Goal: Book appointment/travel/reservation

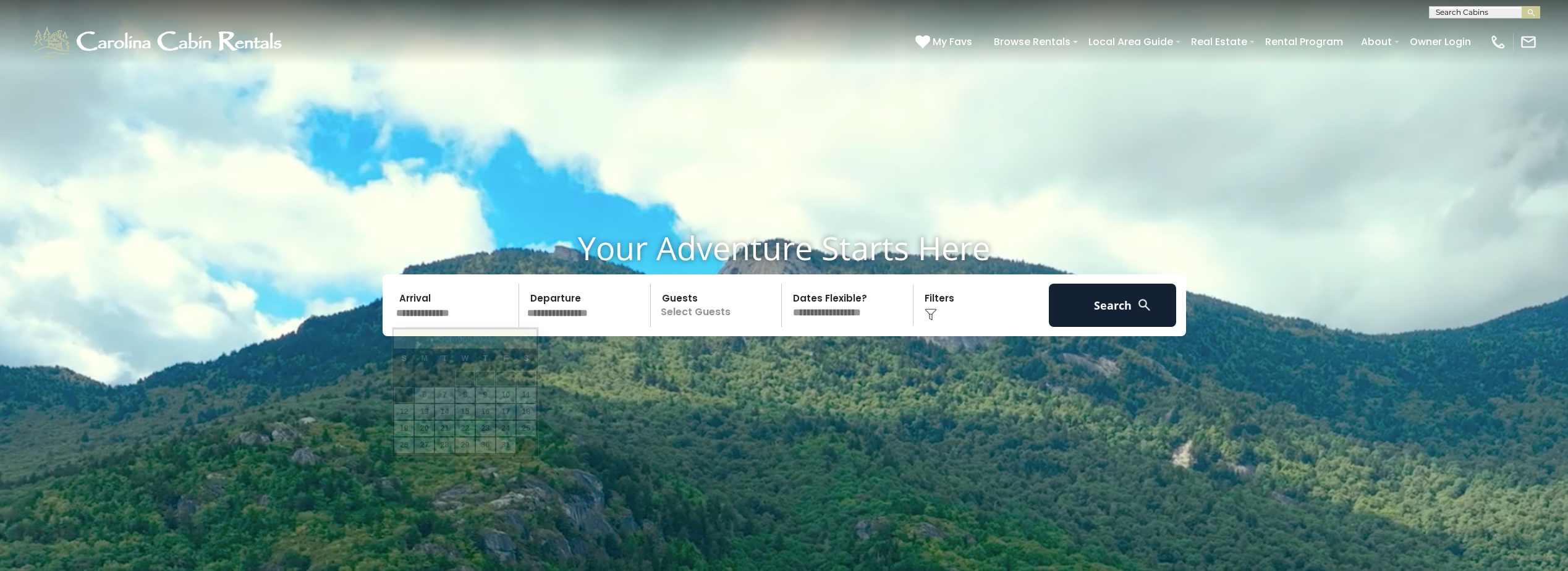
click at [416, 306] on input "text" at bounding box center [456, 305] width 128 height 43
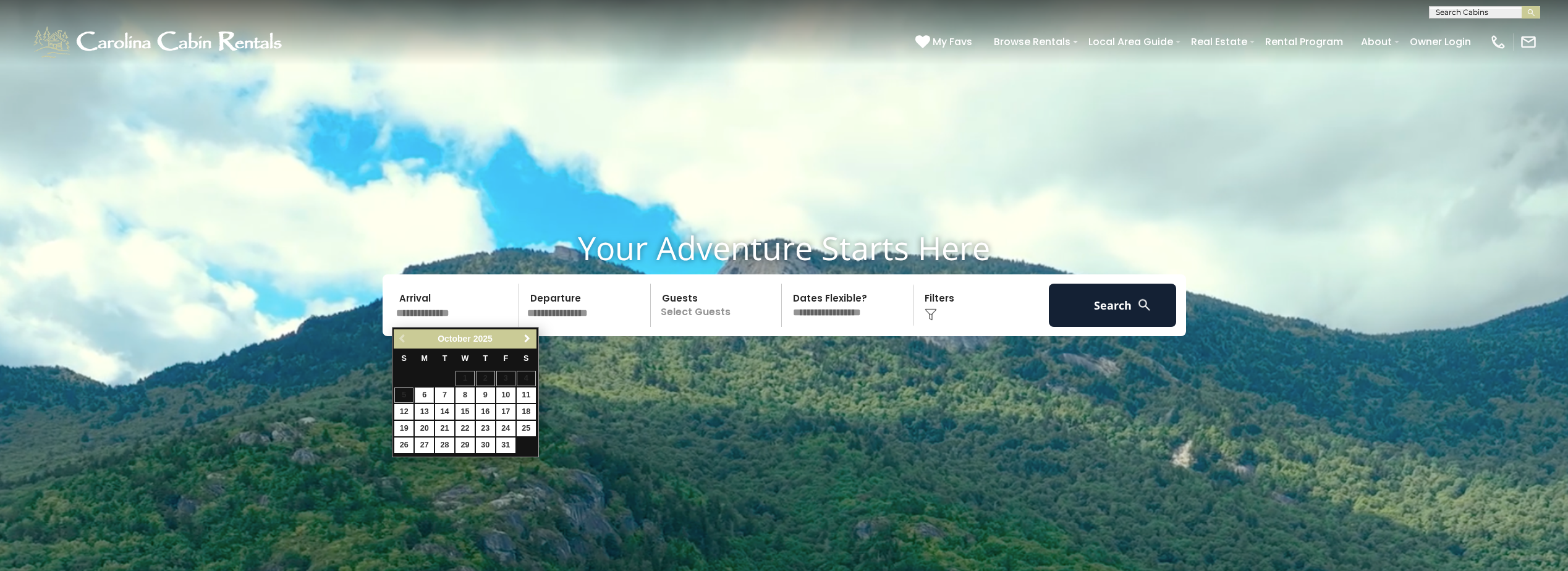
click at [528, 338] on span "Next" at bounding box center [527, 338] width 10 height 10
click at [470, 443] on link "26" at bounding box center [465, 445] width 19 height 15
type input "********"
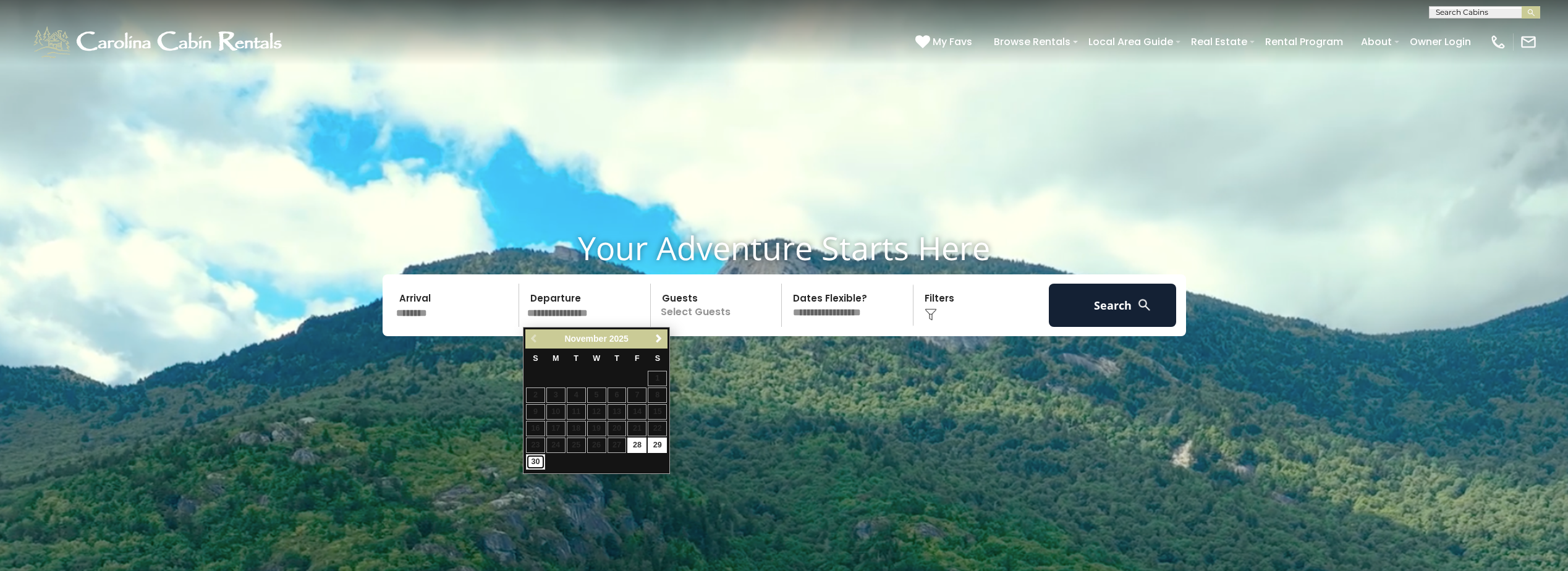
click at [536, 456] on link "30" at bounding box center [535, 462] width 19 height 15
type input "********"
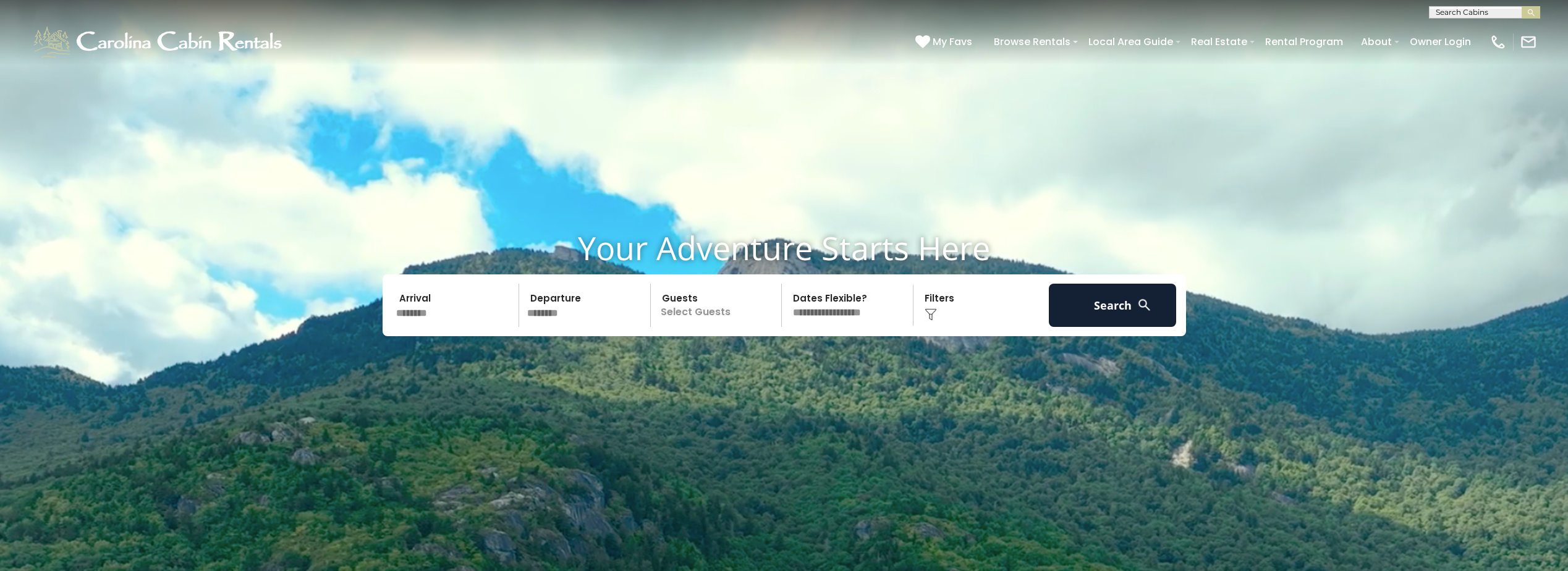
click at [709, 312] on p "Select Guests" at bounding box center [718, 305] width 127 height 43
click at [783, 360] on div "+" at bounding box center [778, 356] width 14 height 14
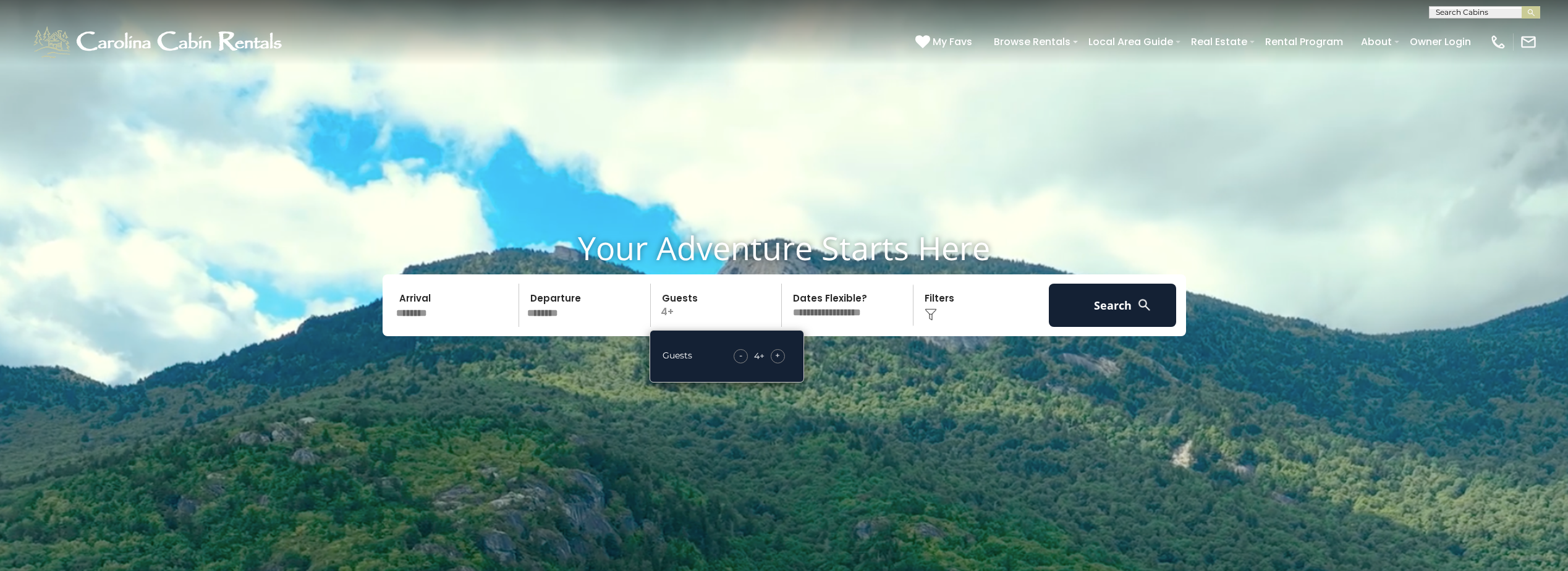
click at [780, 359] on span "+" at bounding box center [778, 355] width 5 height 12
click at [863, 315] on select "**********" at bounding box center [850, 305] width 127 height 43
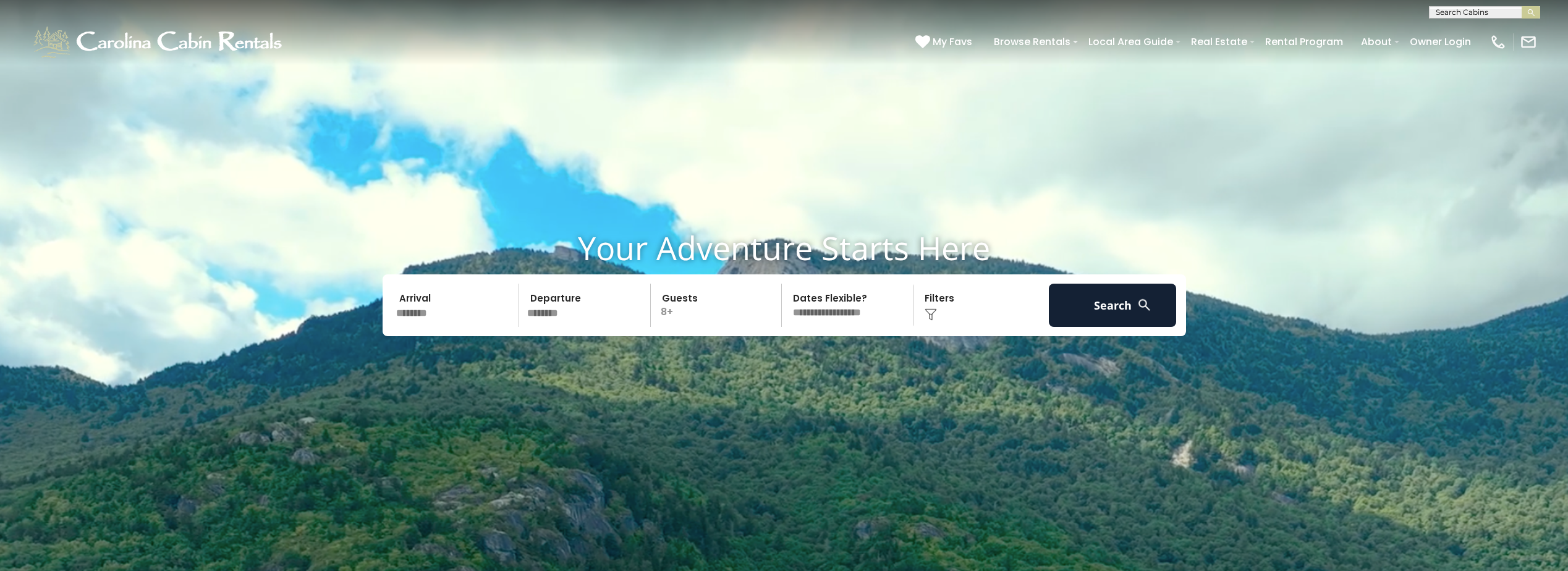
click at [863, 312] on select "**********" at bounding box center [850, 305] width 127 height 43
click at [975, 307] on div "Click to Choose" at bounding box center [981, 305] width 128 height 43
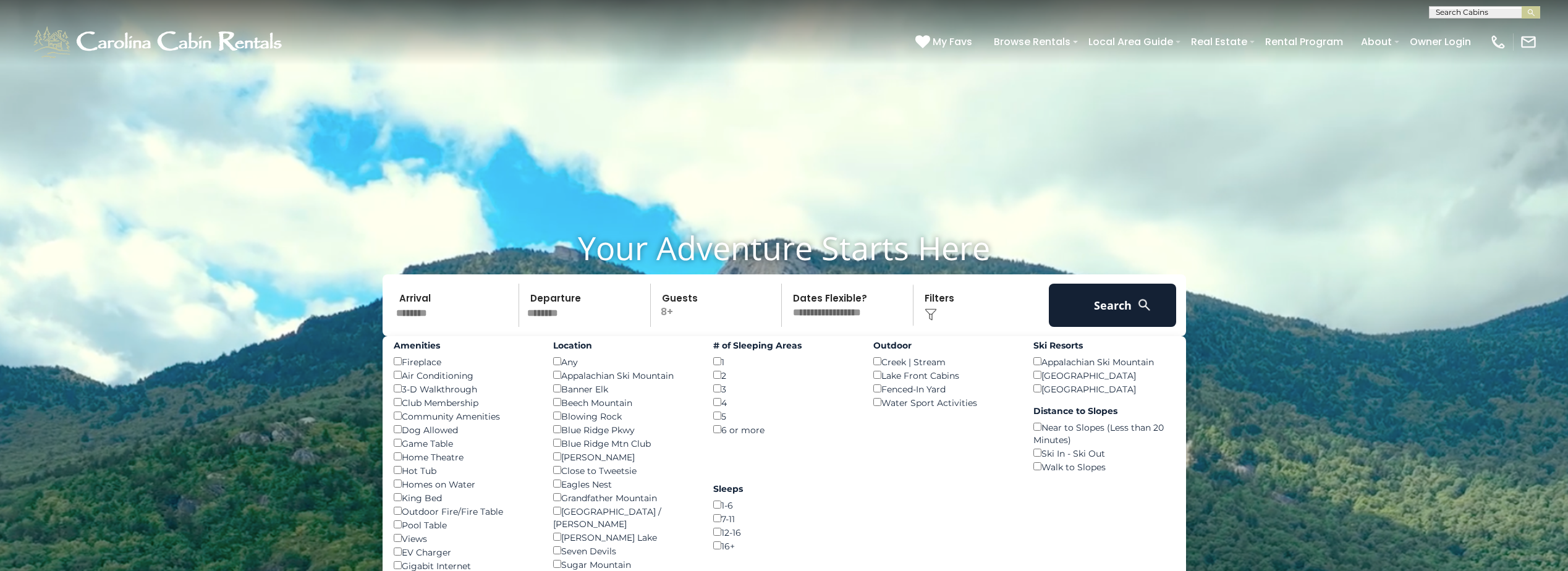
click at [944, 299] on div "Click to Choose" at bounding box center [981, 305] width 128 height 43
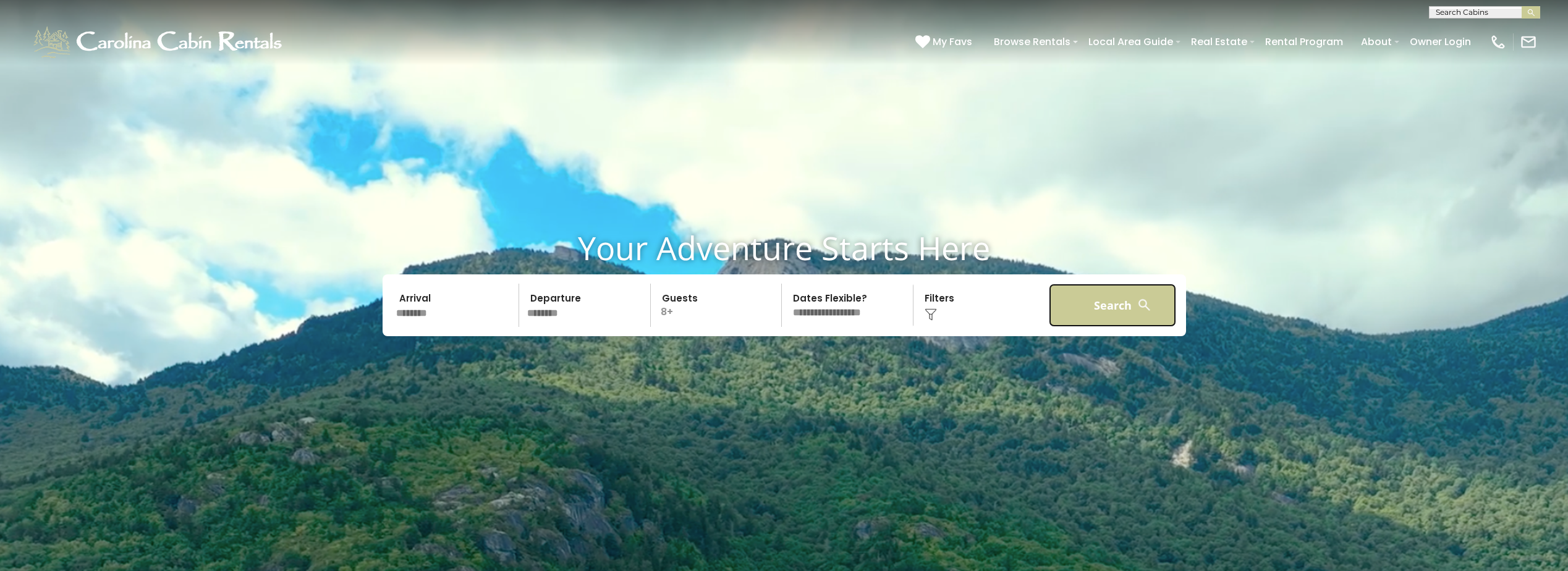
click at [1088, 300] on button "Search" at bounding box center [1113, 305] width 128 height 43
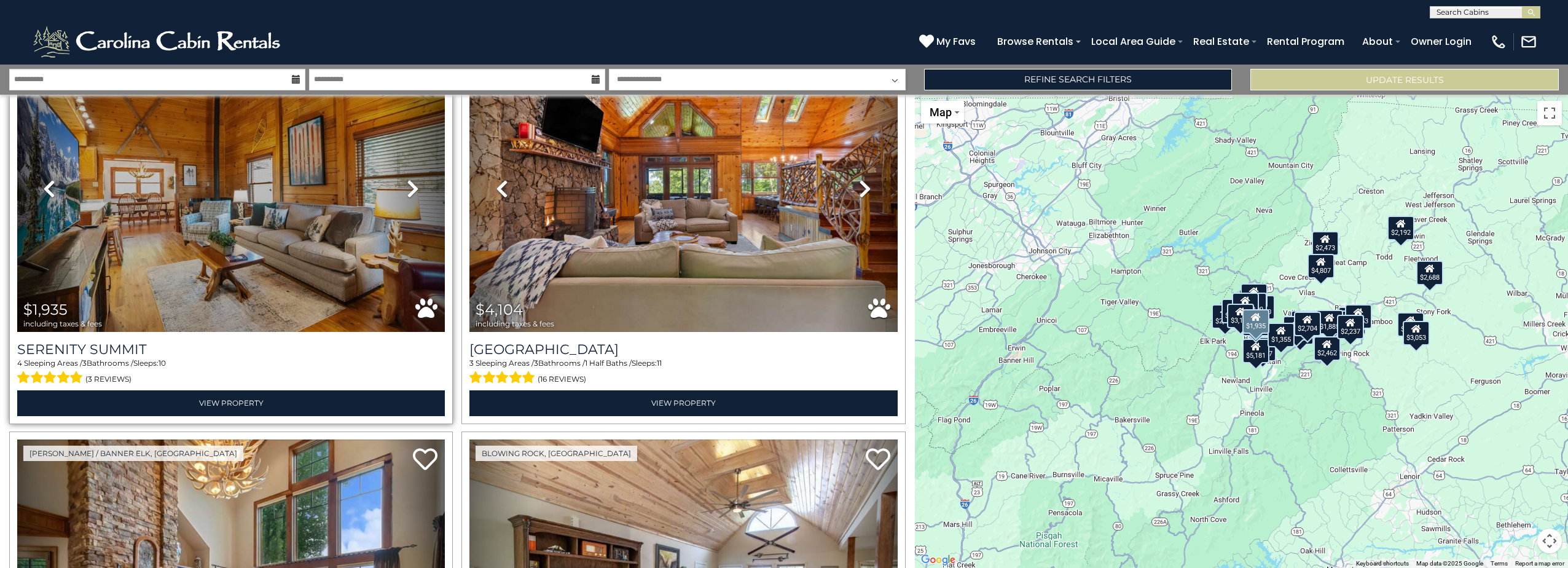
scroll to position [430, 0]
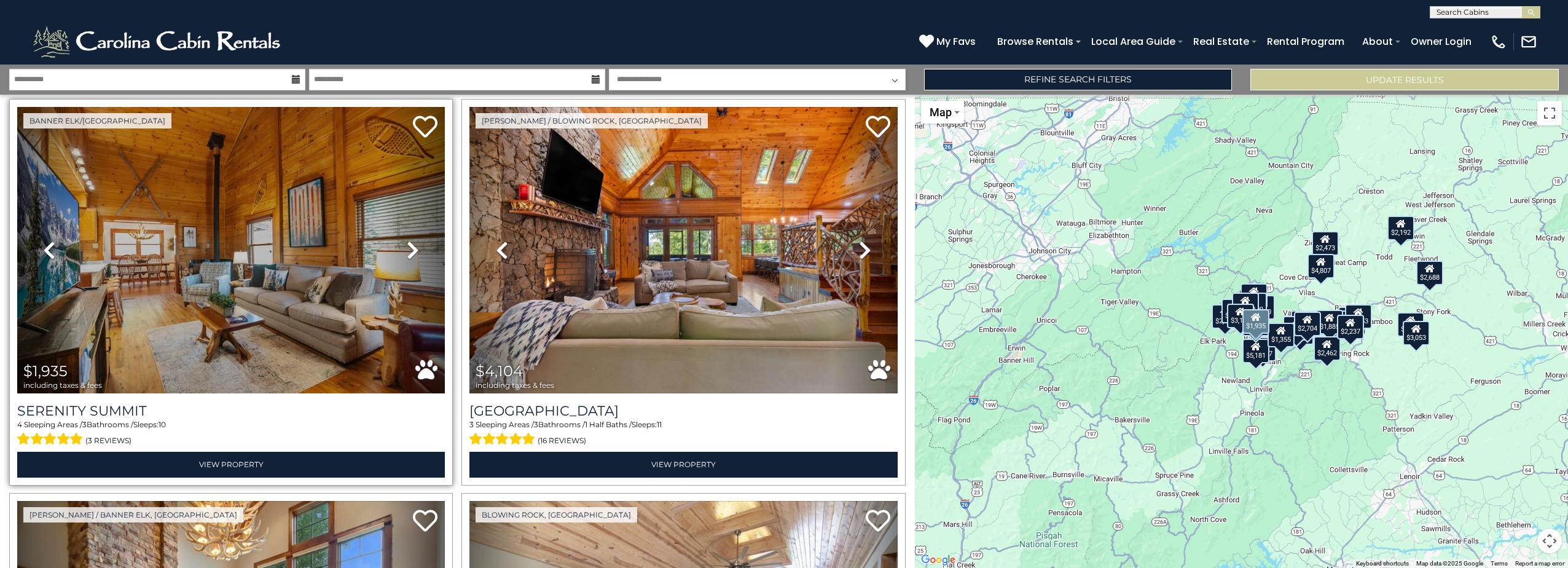
click at [408, 241] on icon at bounding box center [412, 250] width 12 height 20
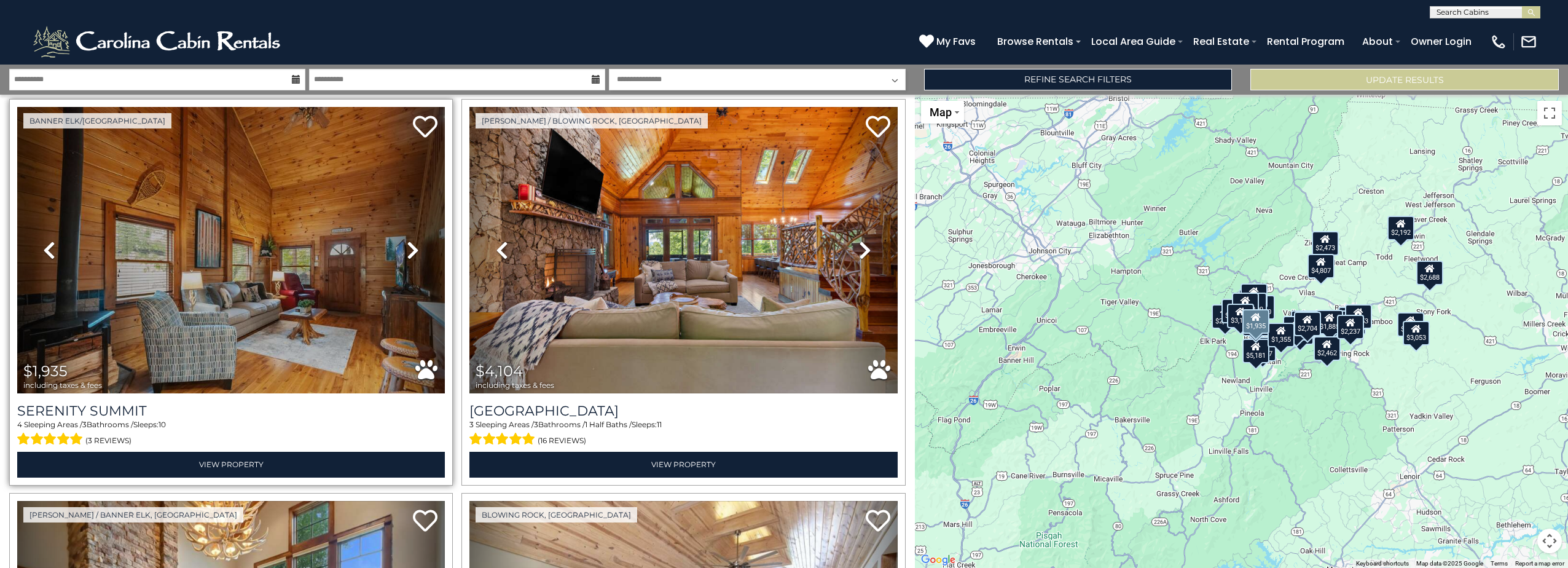
click at [412, 245] on icon at bounding box center [412, 250] width 12 height 20
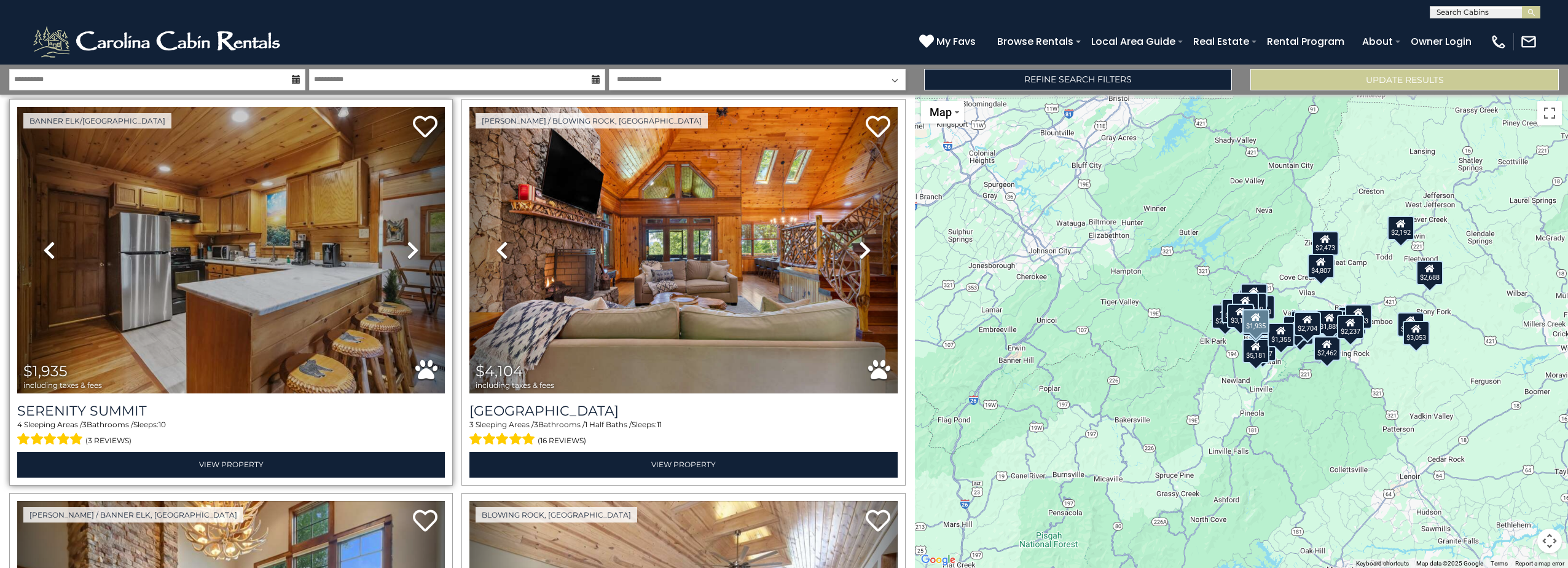
click at [412, 244] on icon at bounding box center [412, 250] width 12 height 20
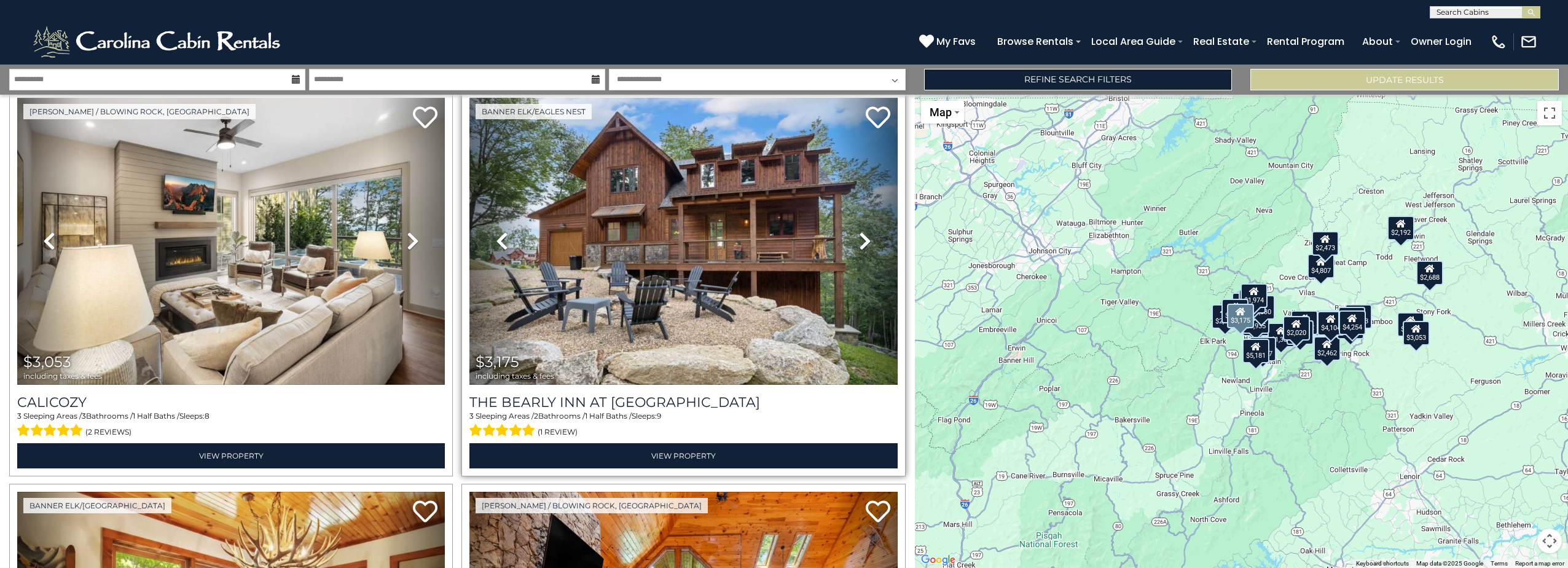
scroll to position [0, 0]
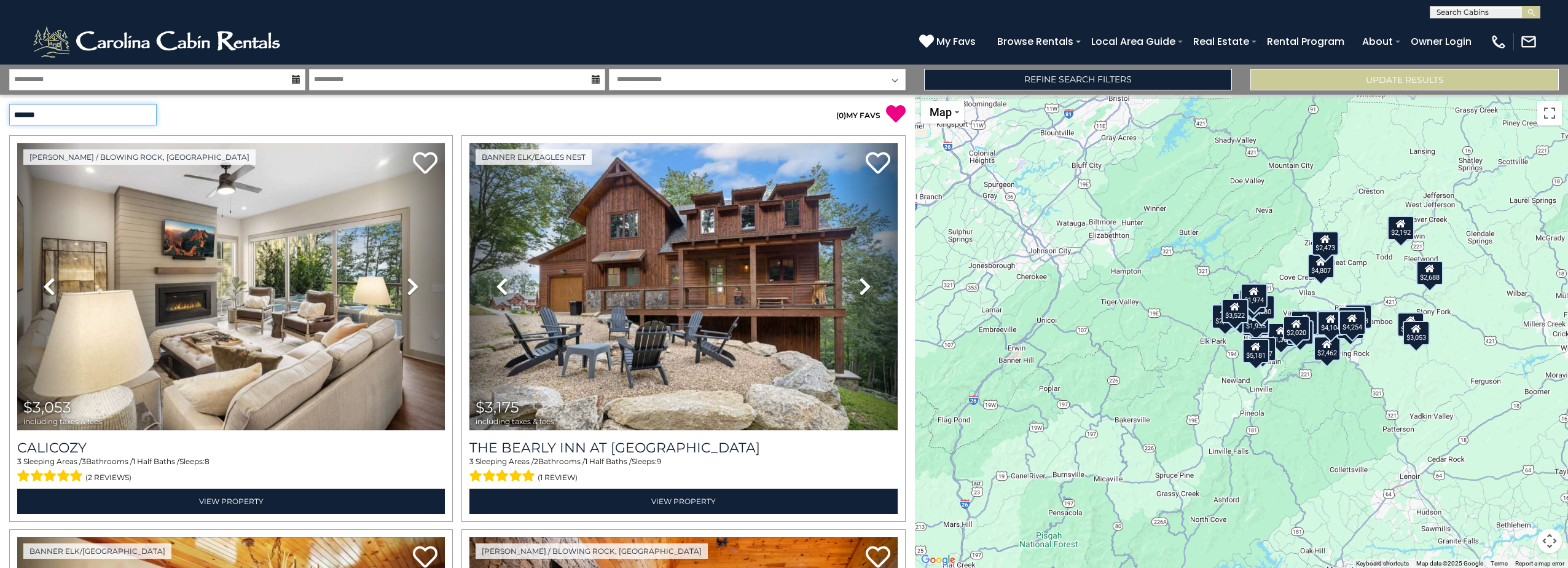
click at [106, 118] on select "**********" at bounding box center [83, 115] width 148 height 22
select select "*********"
click at [9, 104] on select "**********" at bounding box center [83, 115] width 148 height 22
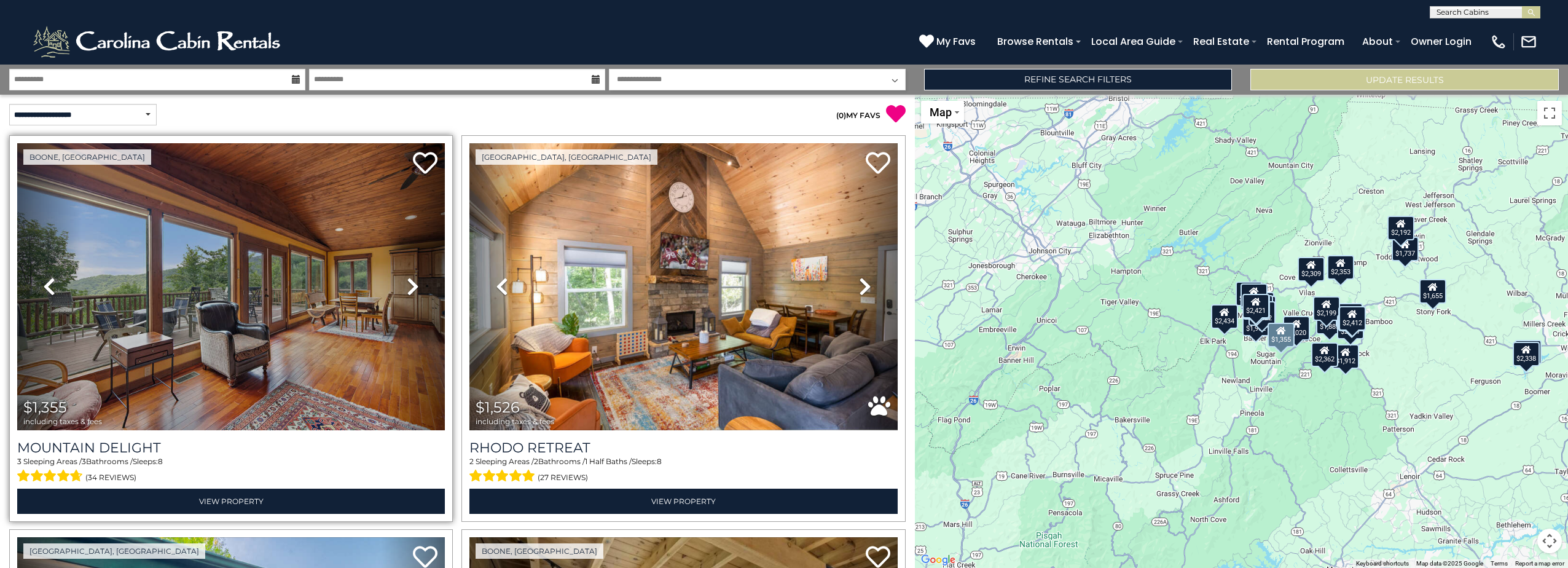
click at [411, 290] on icon at bounding box center [412, 287] width 12 height 20
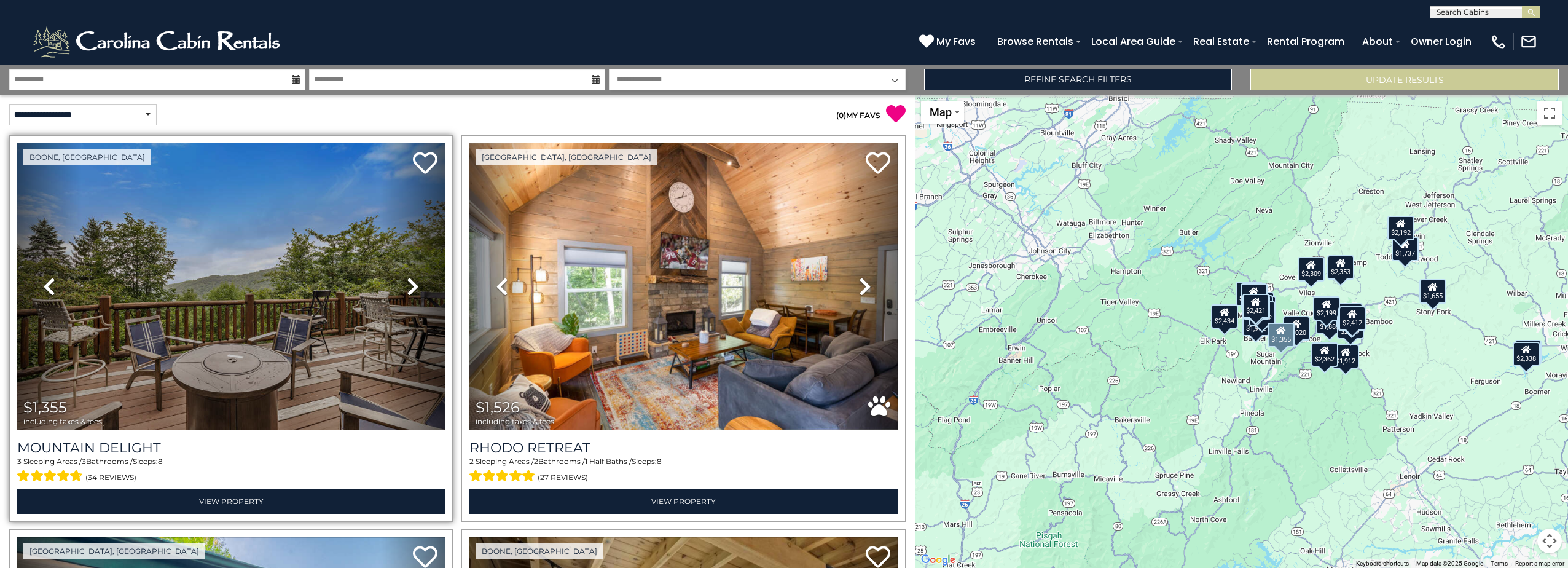
click at [415, 287] on icon at bounding box center [412, 287] width 12 height 20
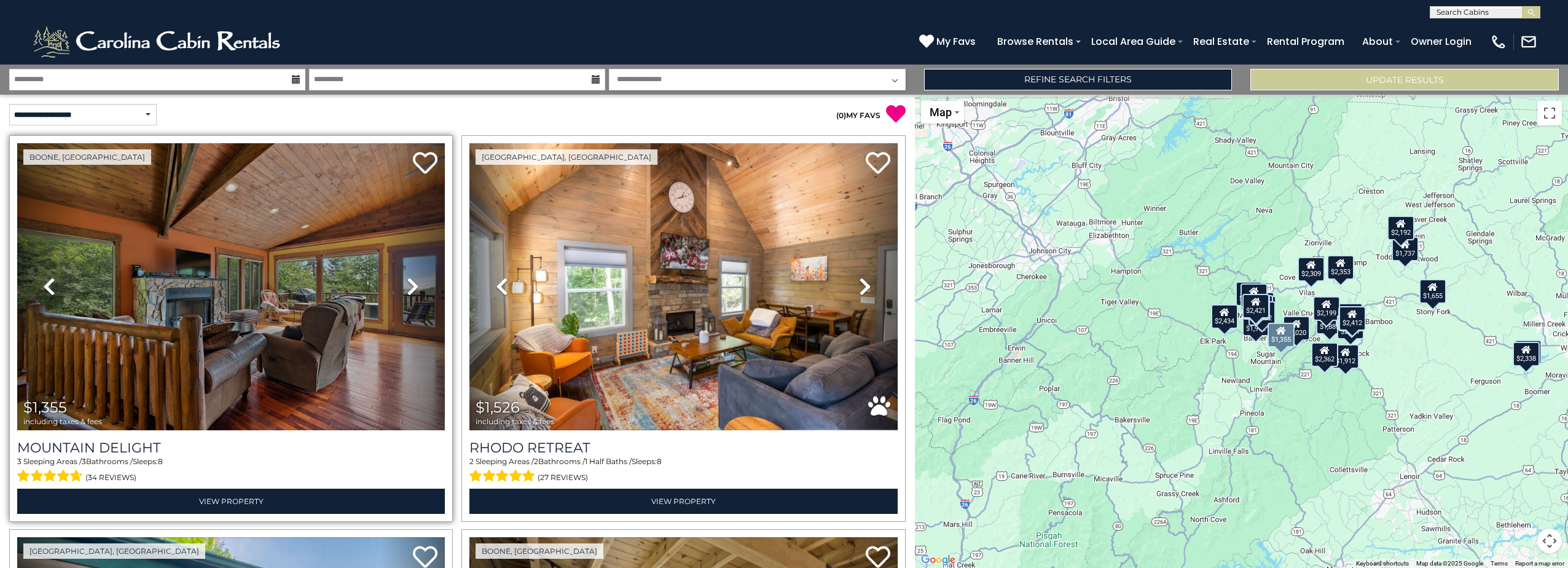
click at [410, 287] on icon at bounding box center [412, 287] width 12 height 20
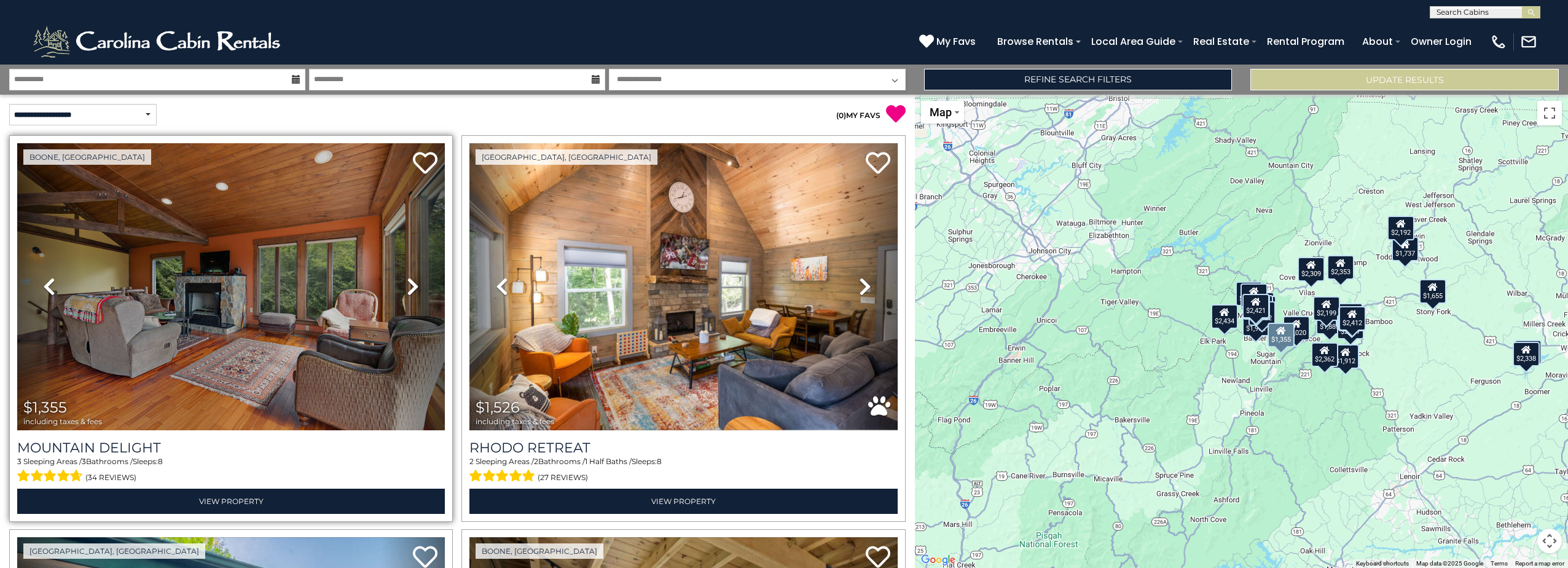
click at [409, 284] on icon at bounding box center [412, 287] width 12 height 20
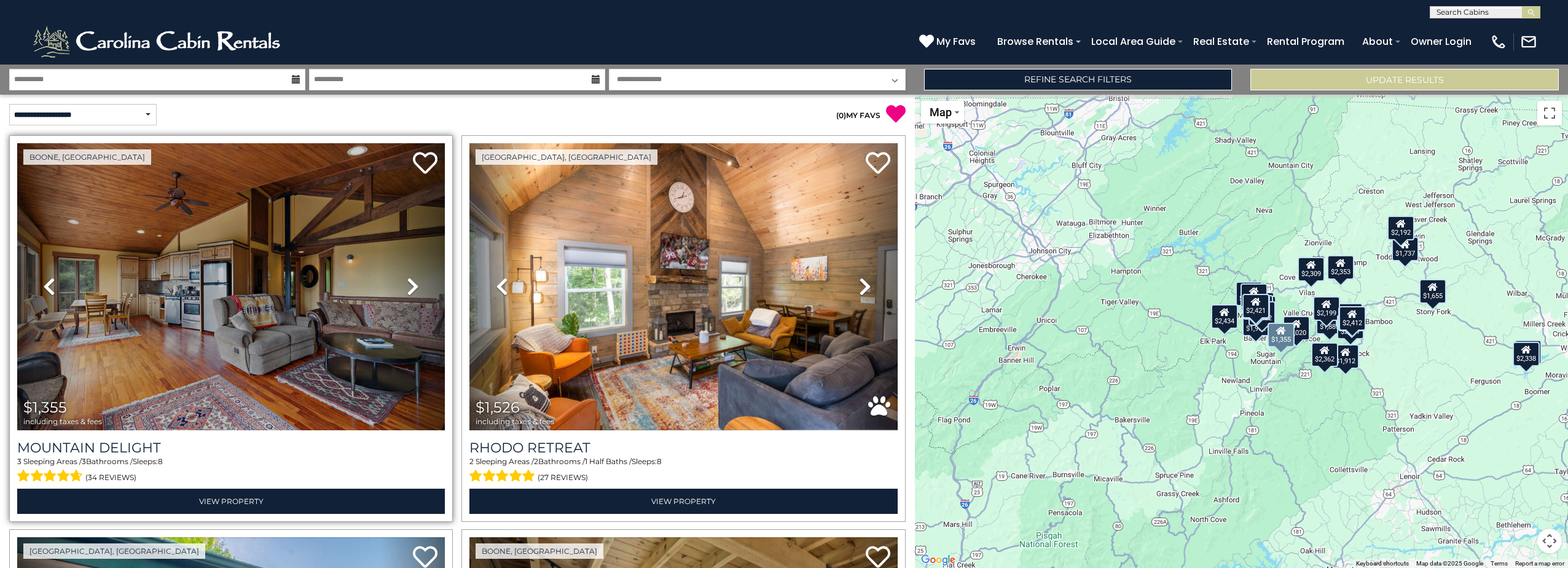
click at [409, 284] on icon at bounding box center [412, 287] width 12 height 20
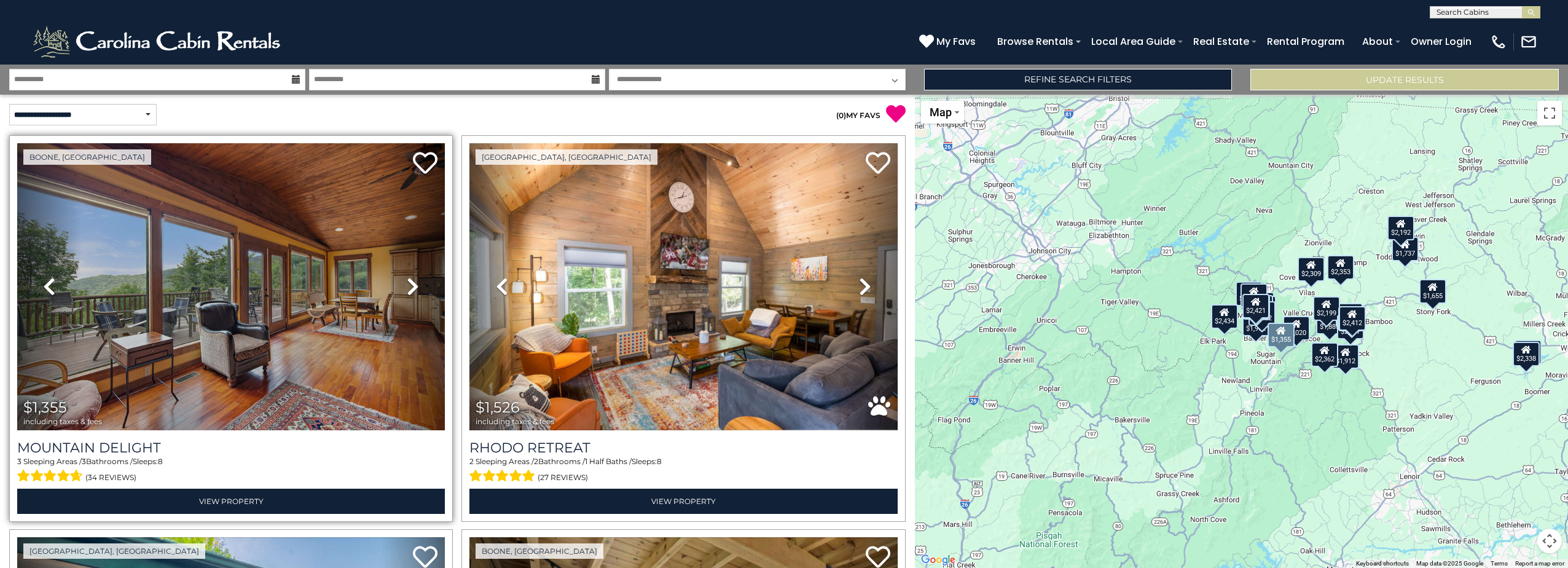
click at [409, 284] on icon at bounding box center [412, 287] width 12 height 20
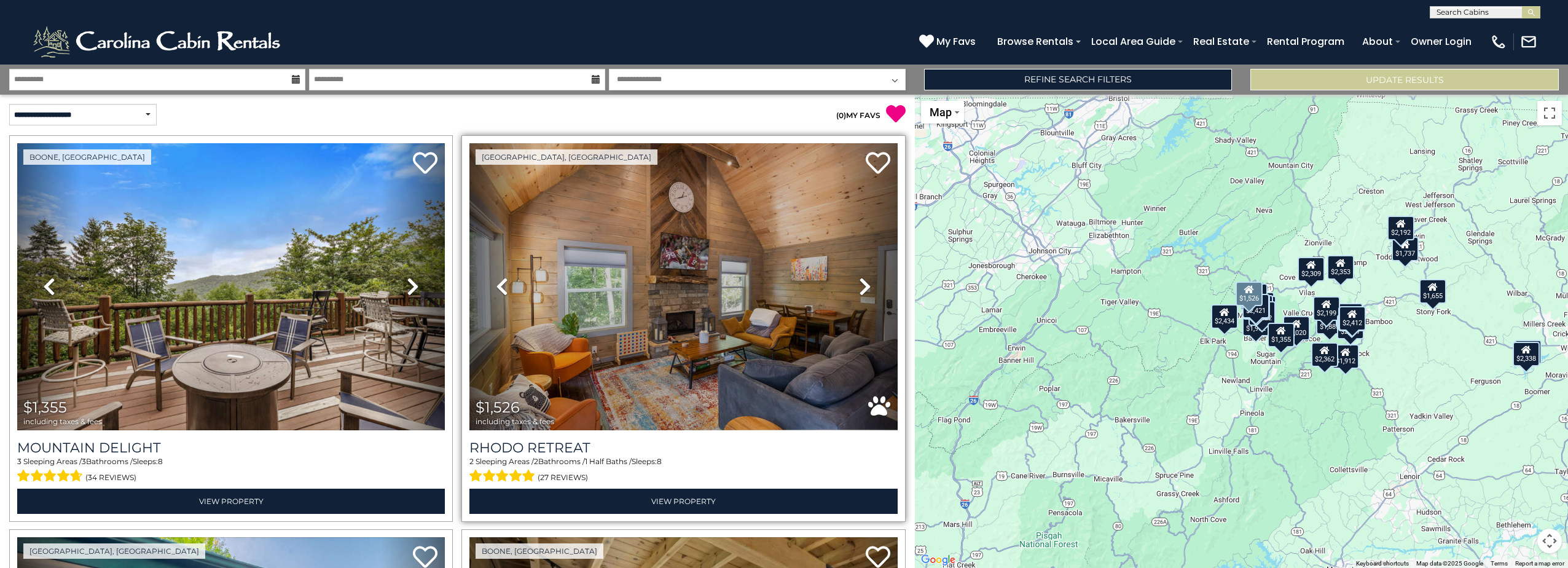
click at [859, 284] on icon at bounding box center [865, 287] width 12 height 20
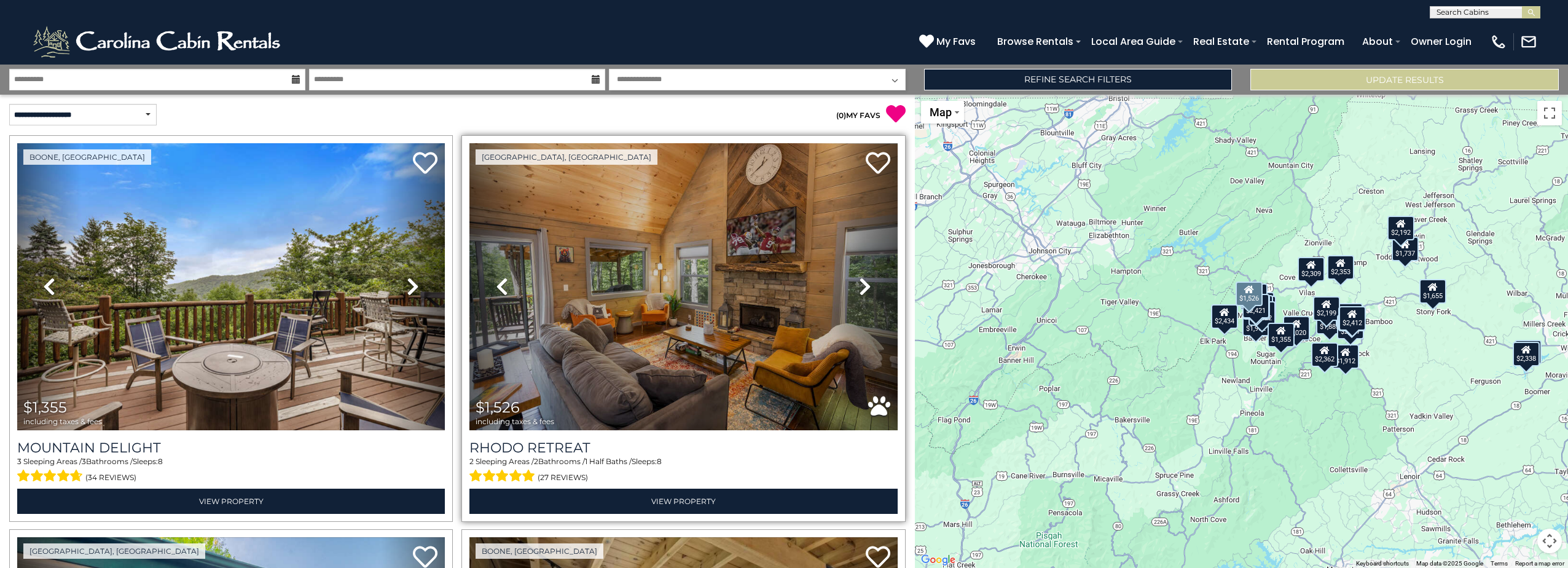
click at [861, 286] on icon at bounding box center [865, 287] width 12 height 20
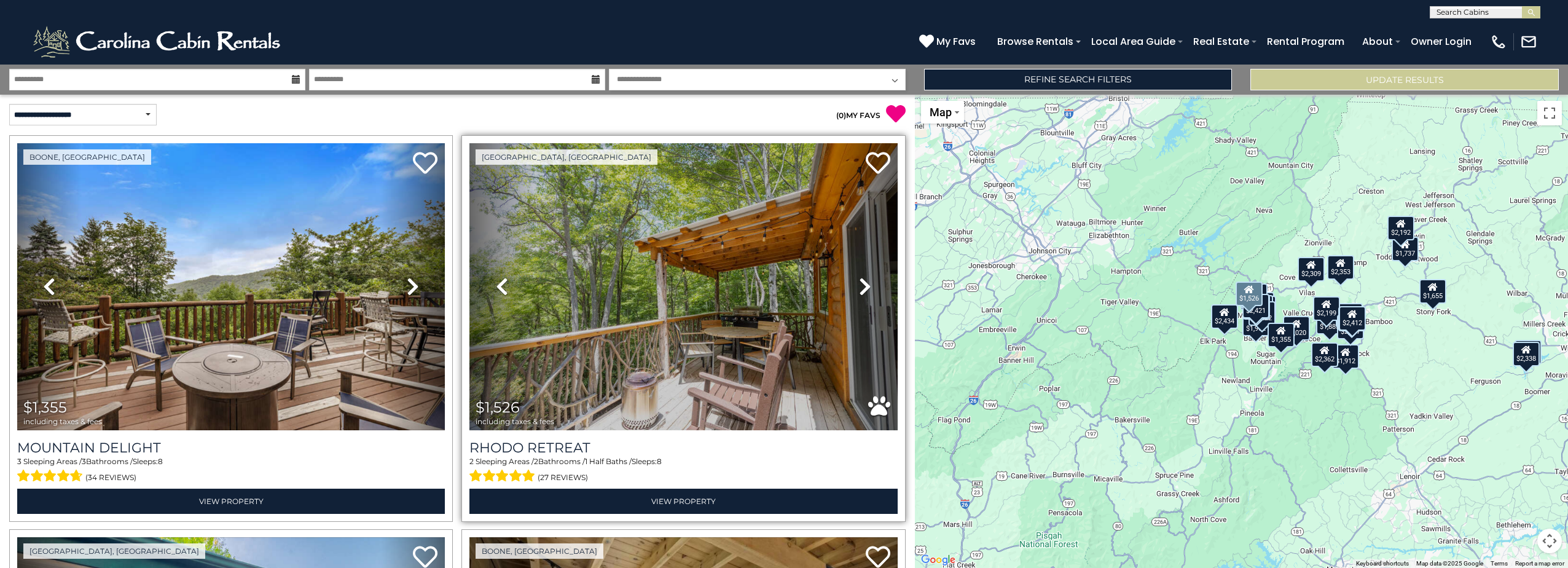
click at [862, 286] on icon at bounding box center [865, 287] width 12 height 20
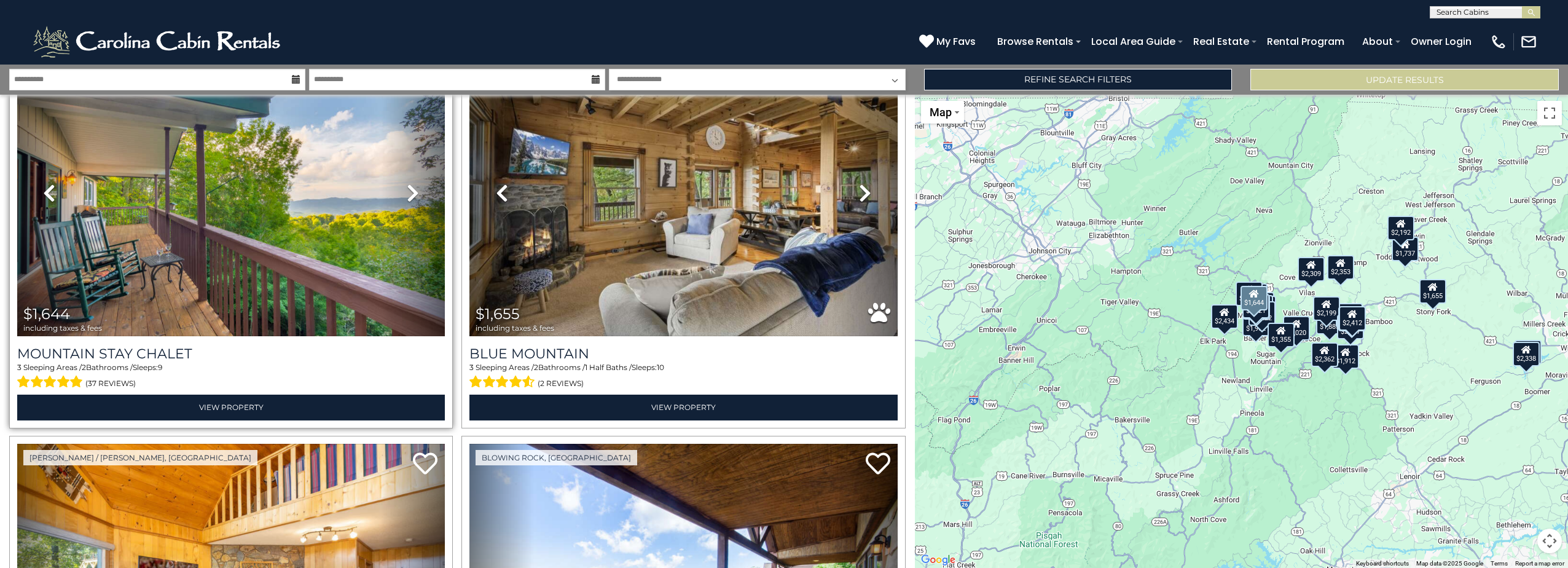
scroll to position [492, 0]
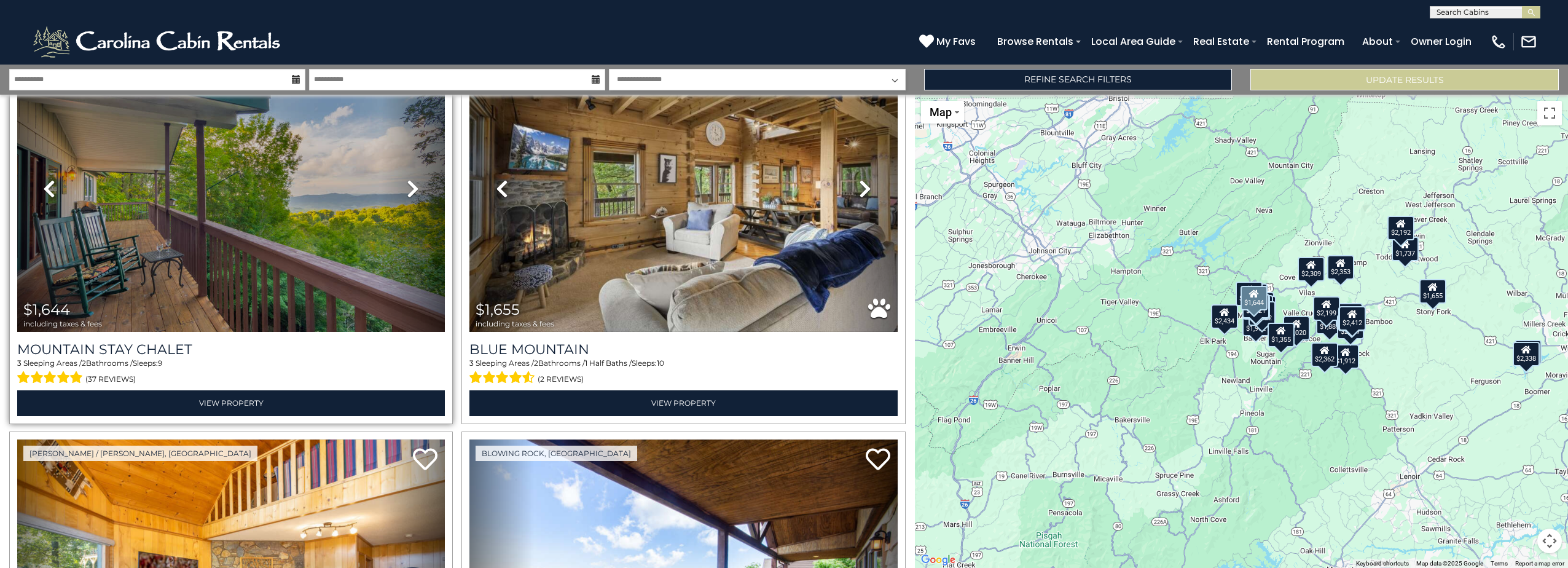
click at [406, 188] on icon at bounding box center [412, 189] width 12 height 20
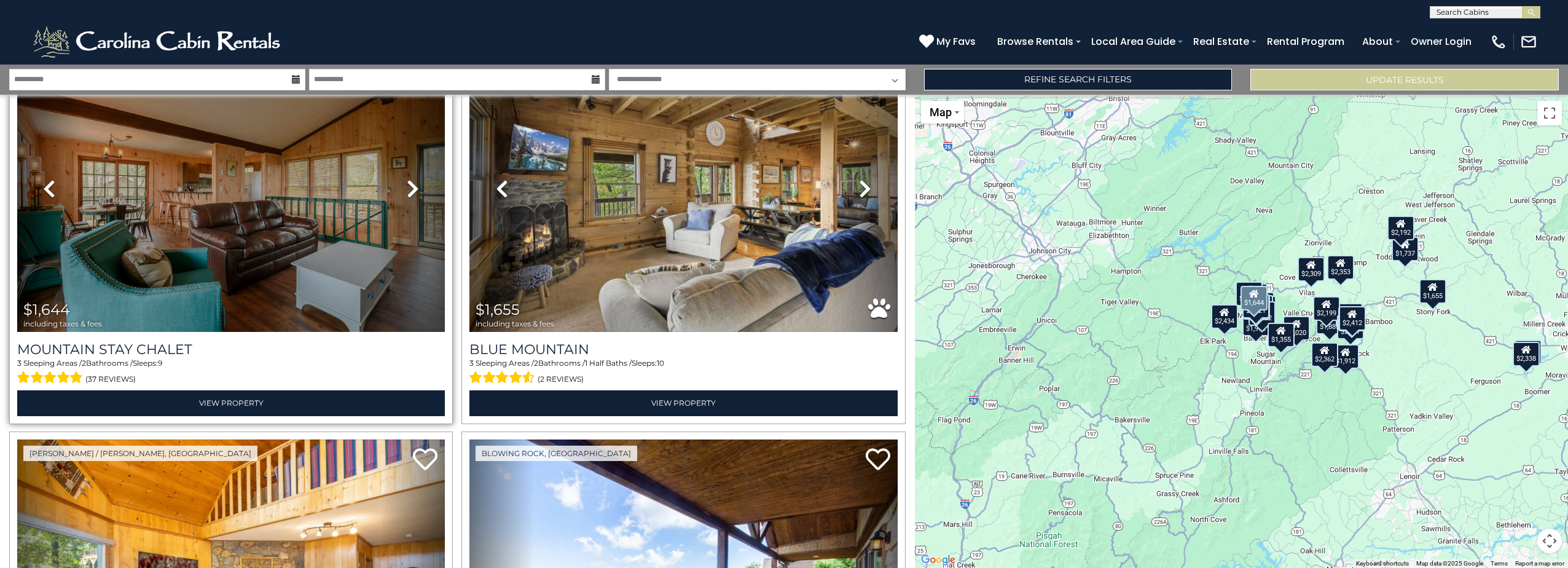
click at [407, 187] on icon at bounding box center [412, 189] width 12 height 20
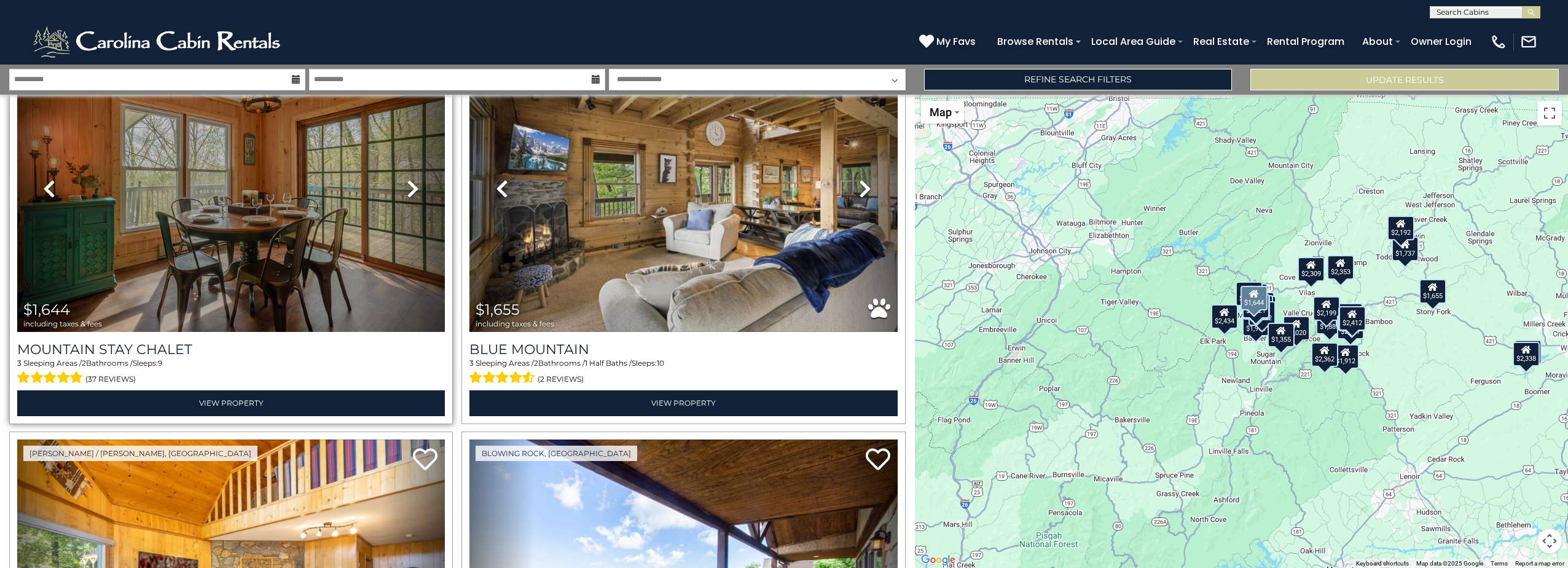
click at [407, 183] on icon at bounding box center [412, 189] width 12 height 20
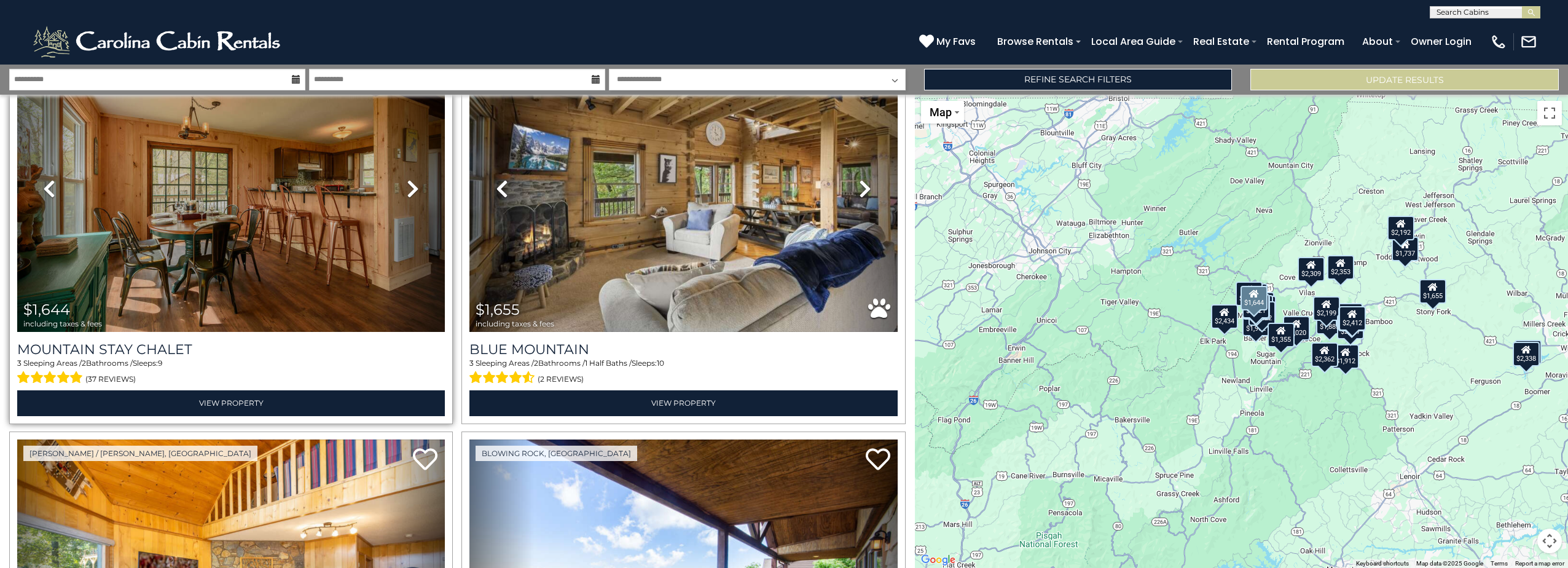
click at [407, 183] on icon at bounding box center [412, 189] width 12 height 20
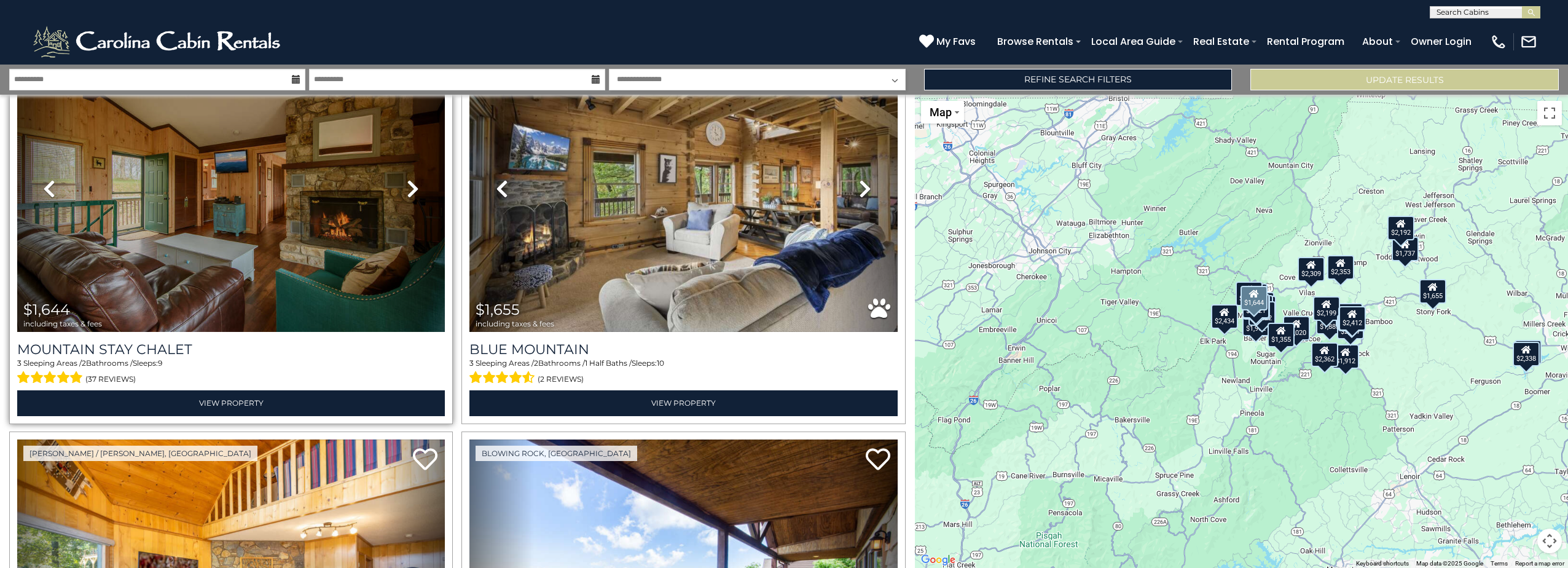
click at [409, 184] on icon at bounding box center [412, 189] width 12 height 20
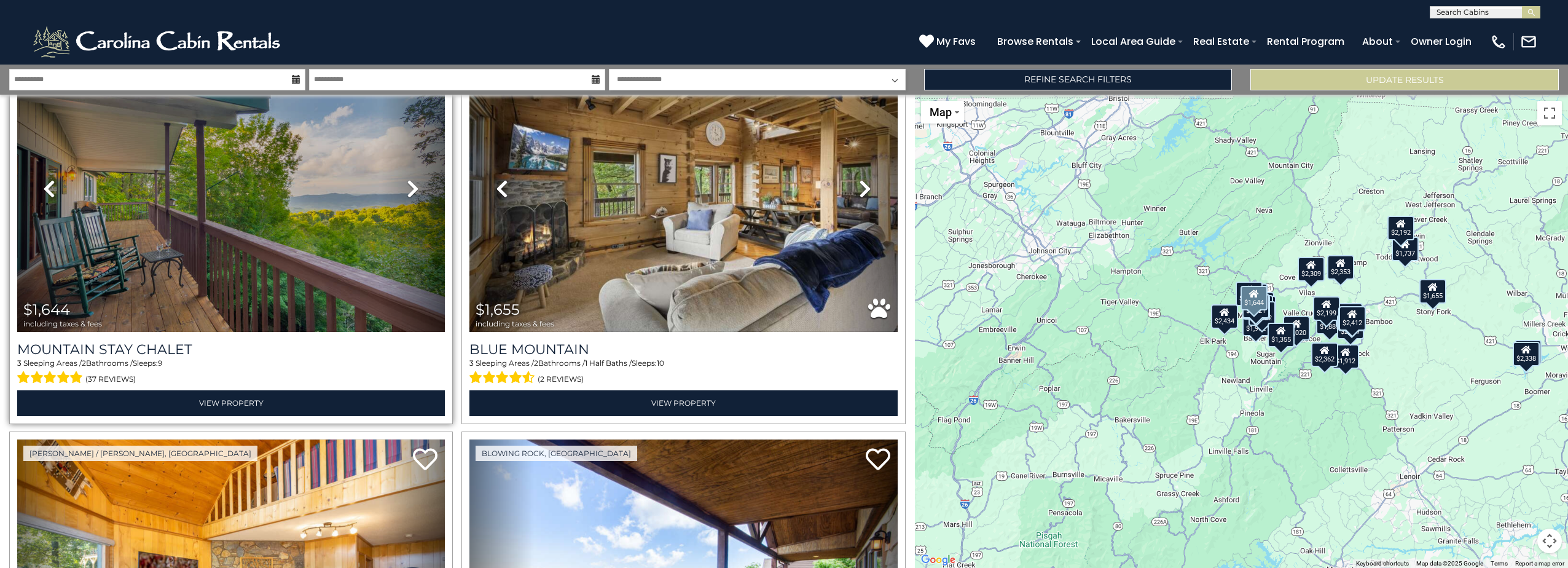
click at [409, 184] on icon at bounding box center [412, 189] width 12 height 20
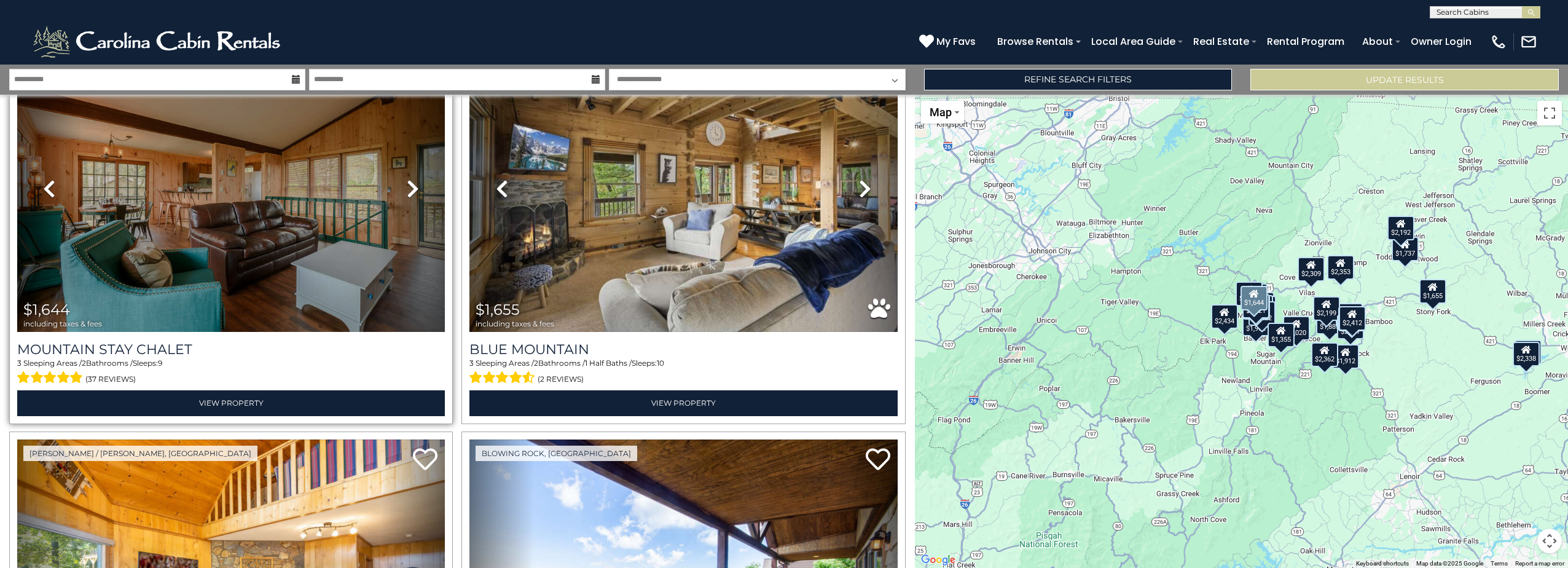
click at [409, 184] on icon at bounding box center [412, 189] width 12 height 20
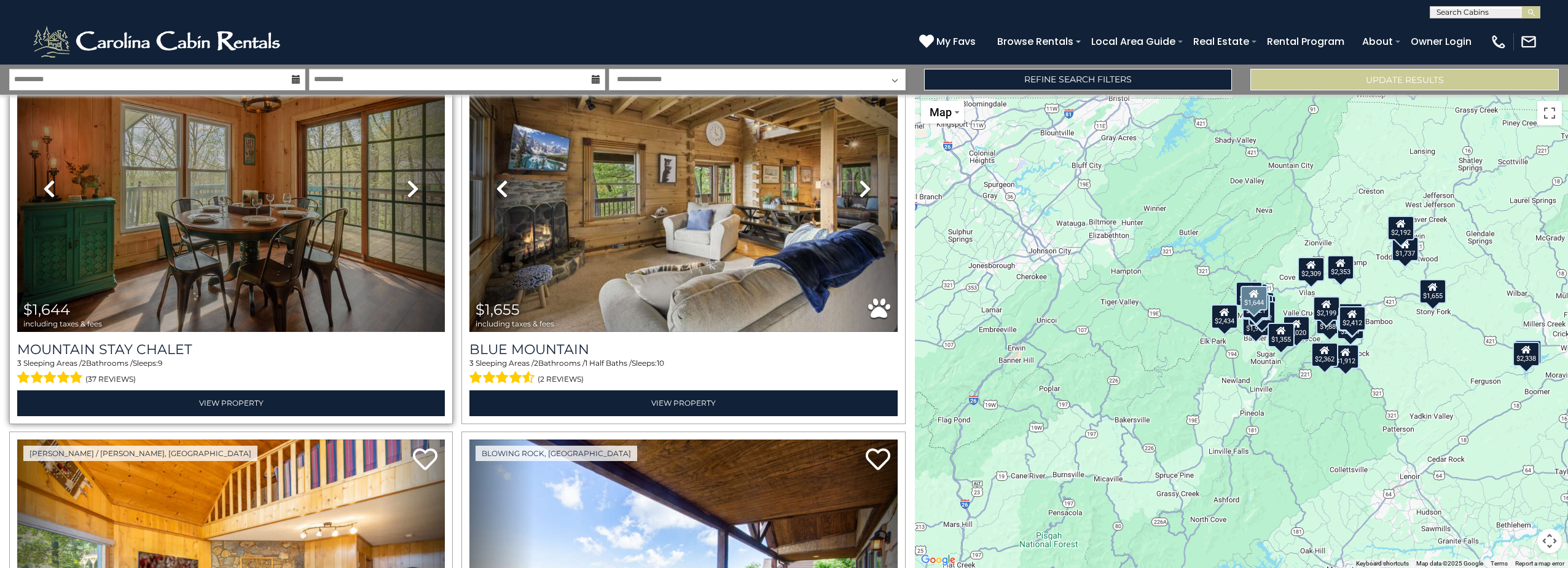
click at [410, 185] on icon at bounding box center [412, 189] width 12 height 20
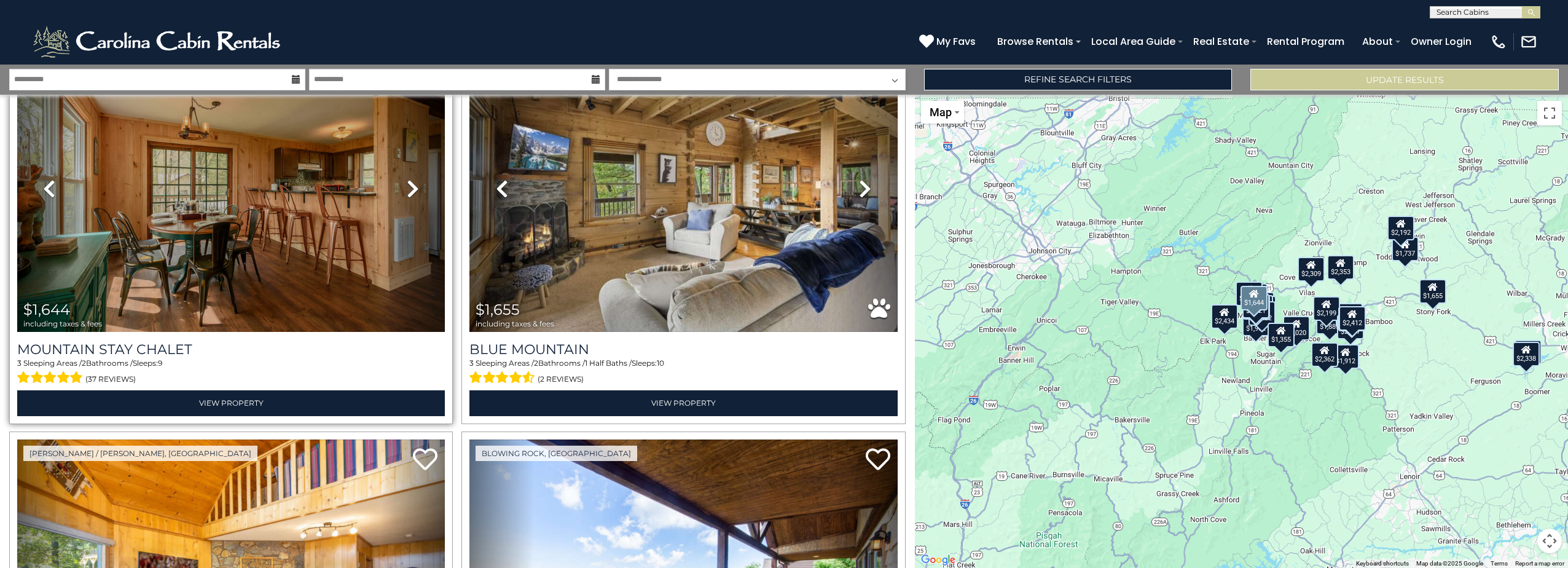
click at [410, 185] on icon at bounding box center [412, 189] width 12 height 20
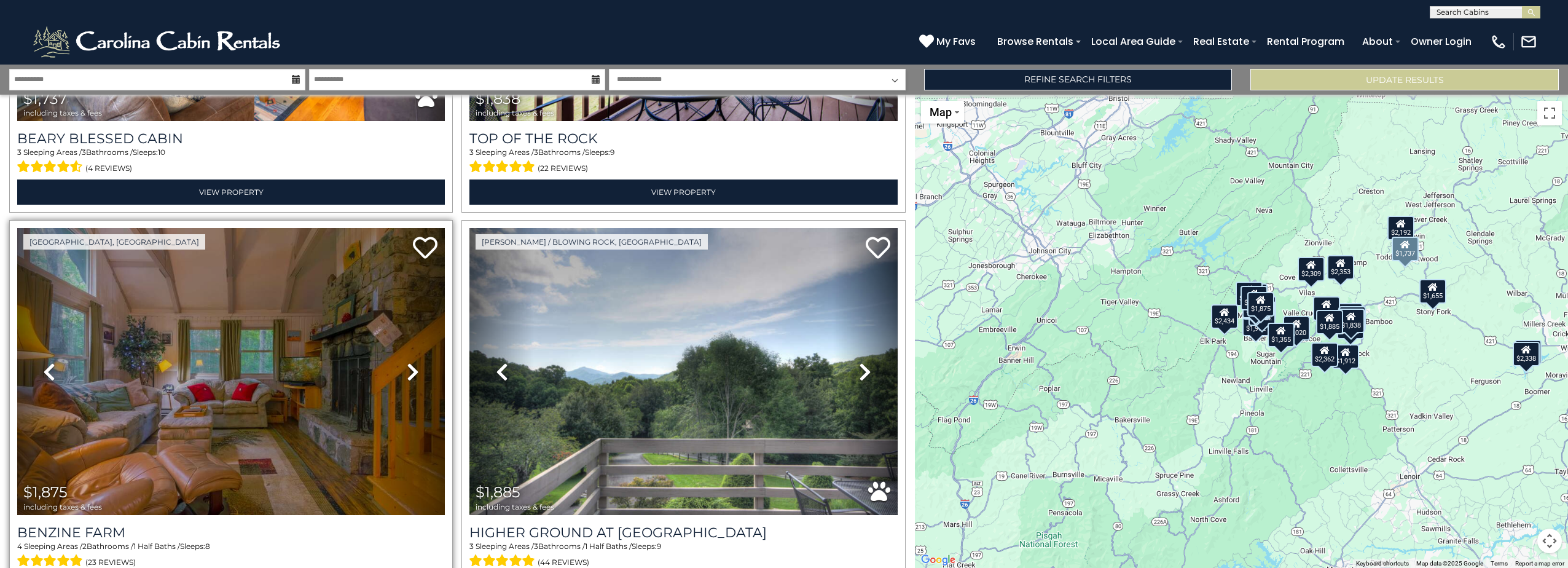
scroll to position [1168, 0]
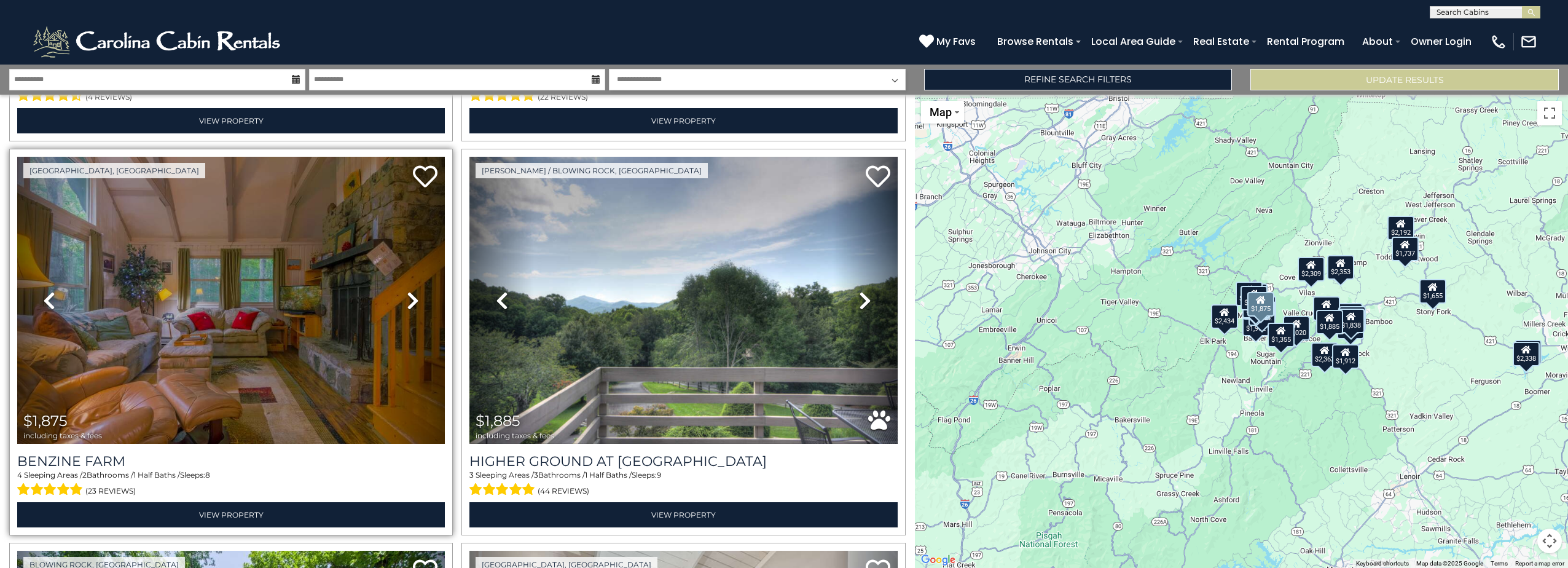
click at [409, 293] on icon at bounding box center [412, 300] width 12 height 20
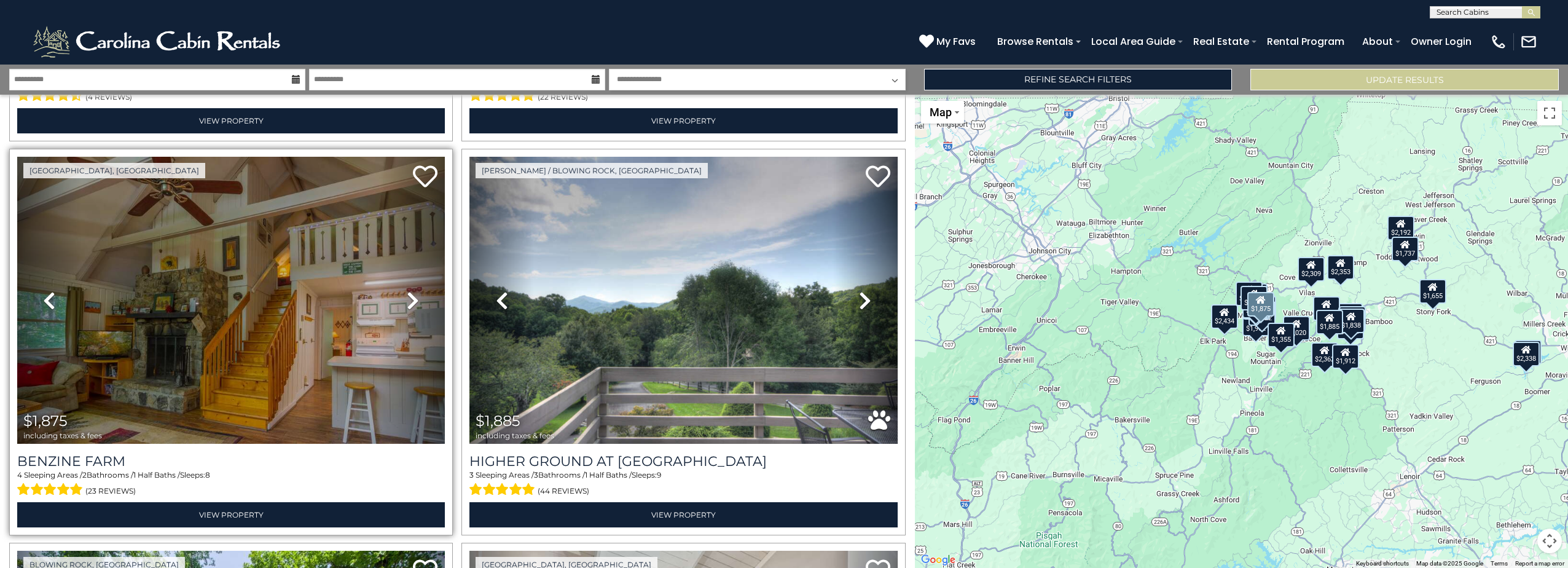
click at [411, 293] on icon at bounding box center [412, 300] width 12 height 20
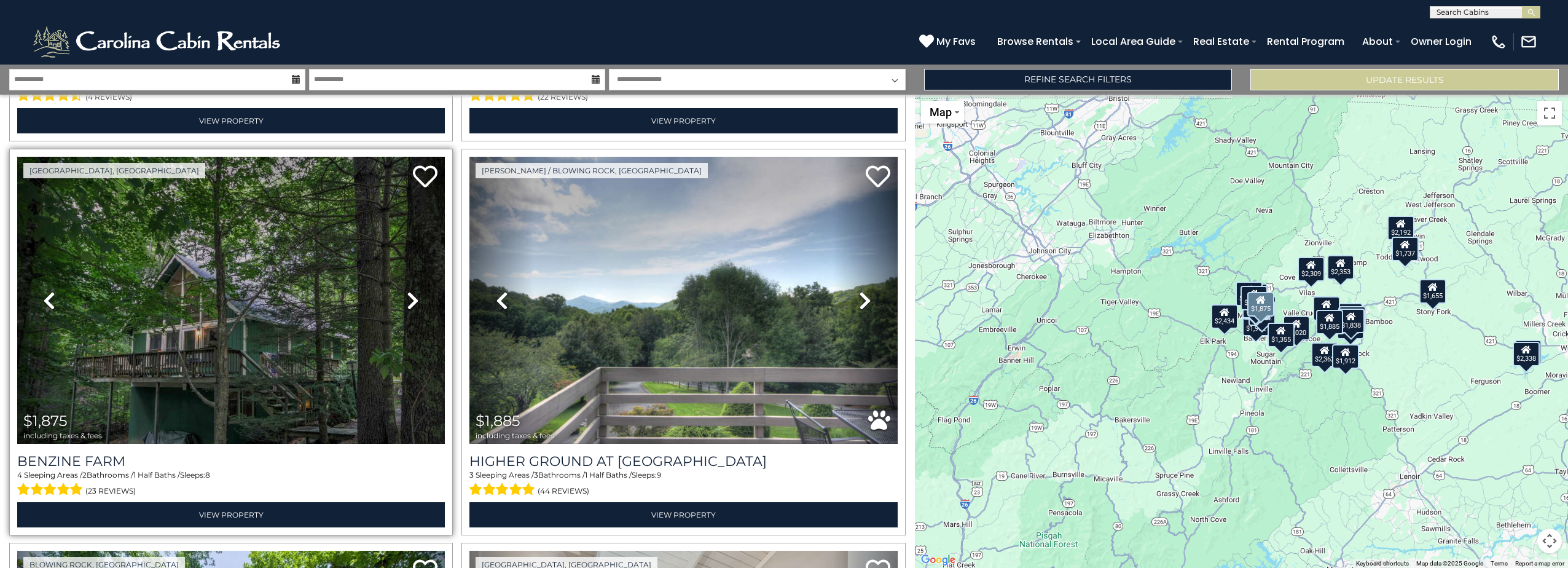
click at [411, 293] on icon at bounding box center [412, 300] width 12 height 20
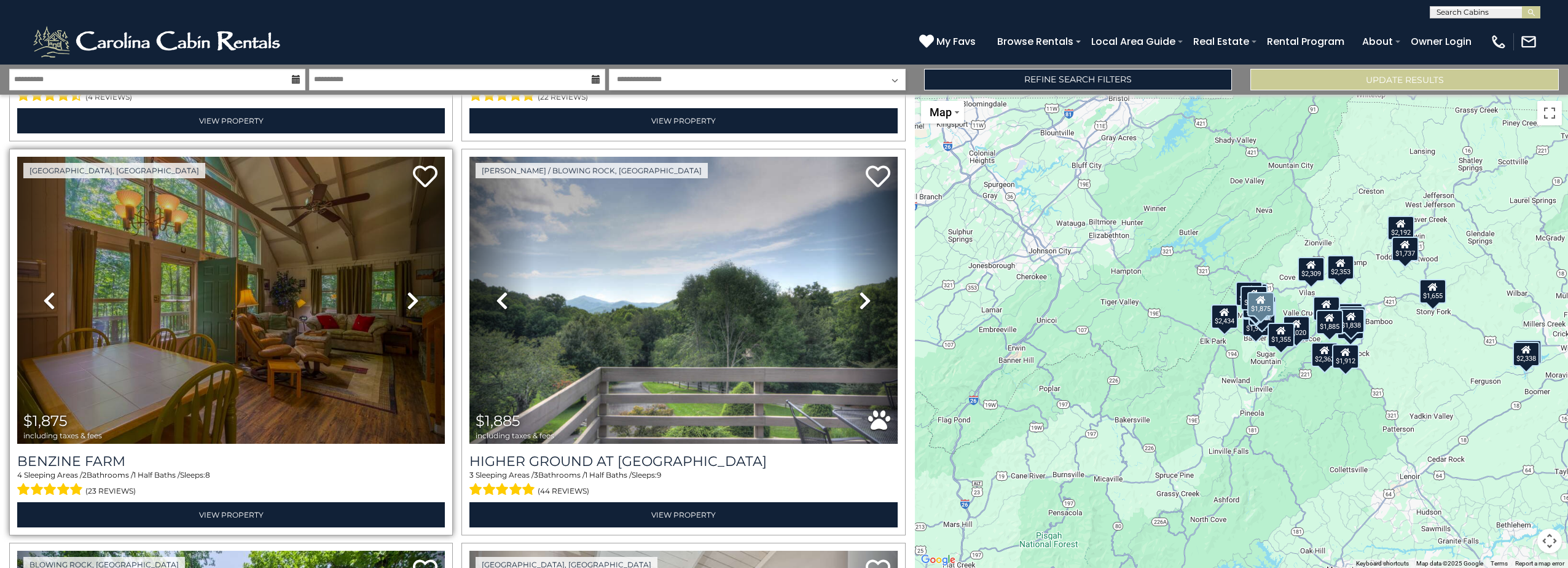
click at [411, 293] on icon at bounding box center [412, 300] width 12 height 20
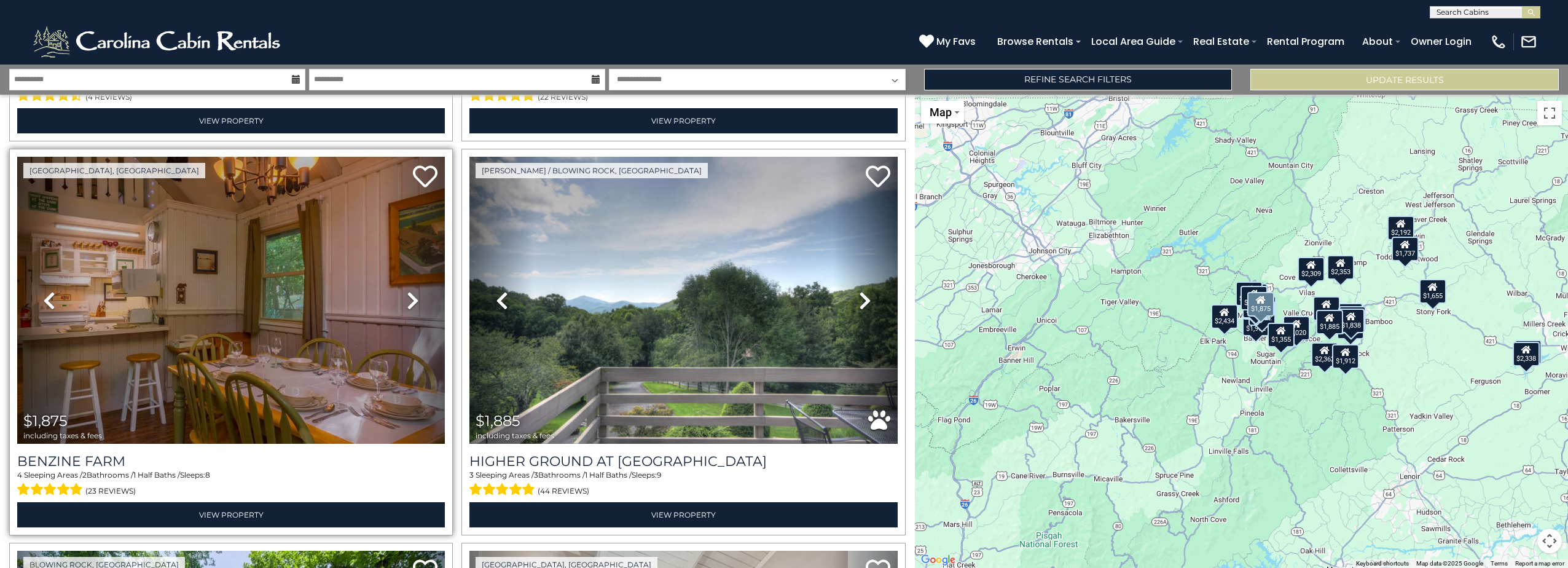
click at [411, 293] on icon at bounding box center [412, 300] width 12 height 20
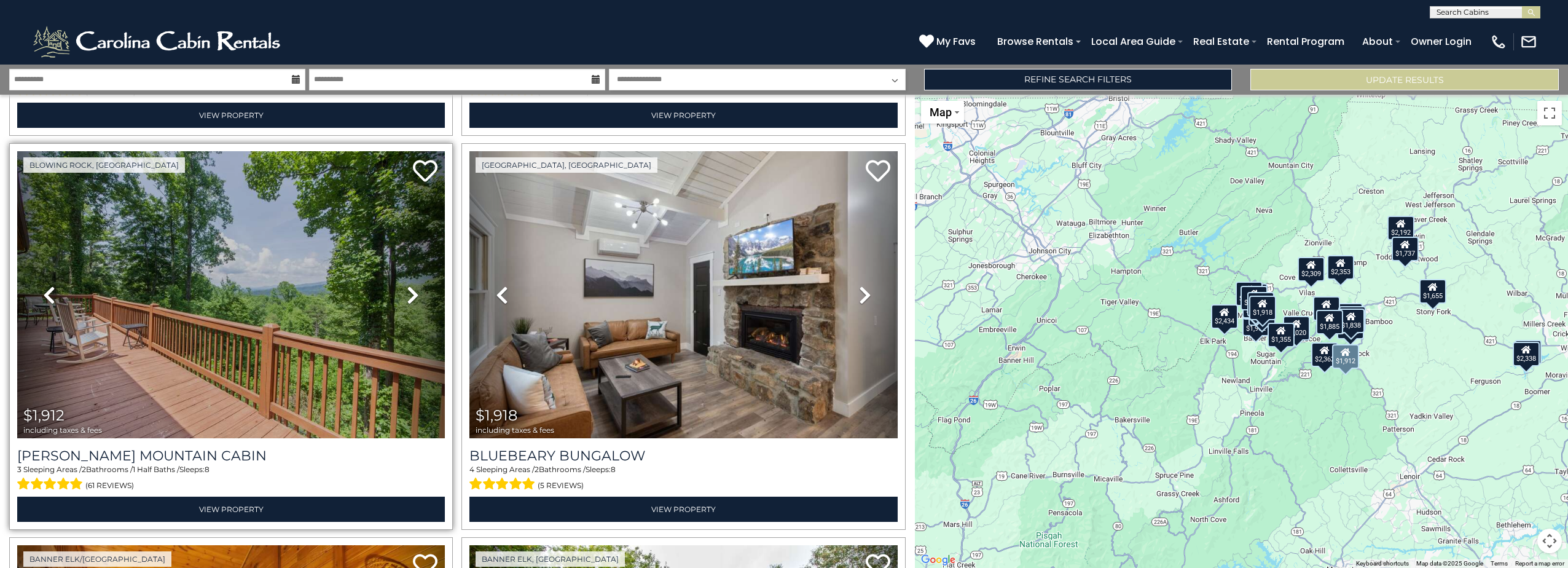
scroll to position [1598, 0]
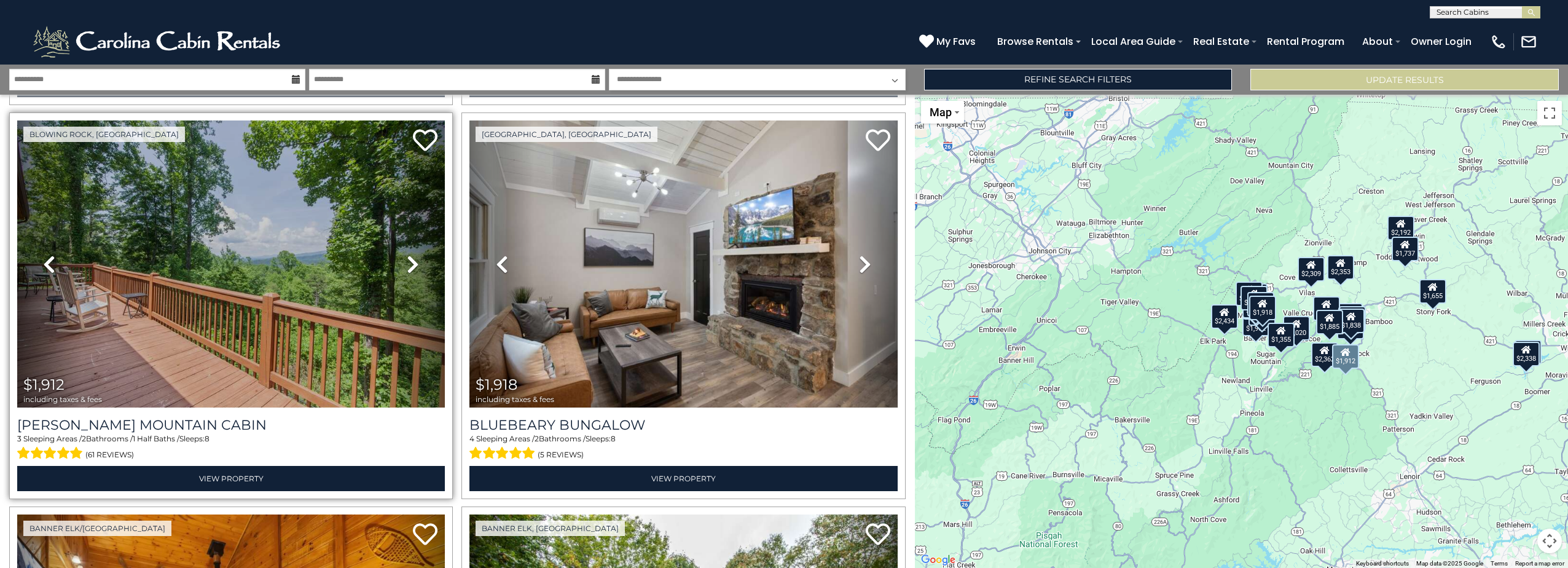
click at [406, 256] on icon at bounding box center [412, 264] width 12 height 20
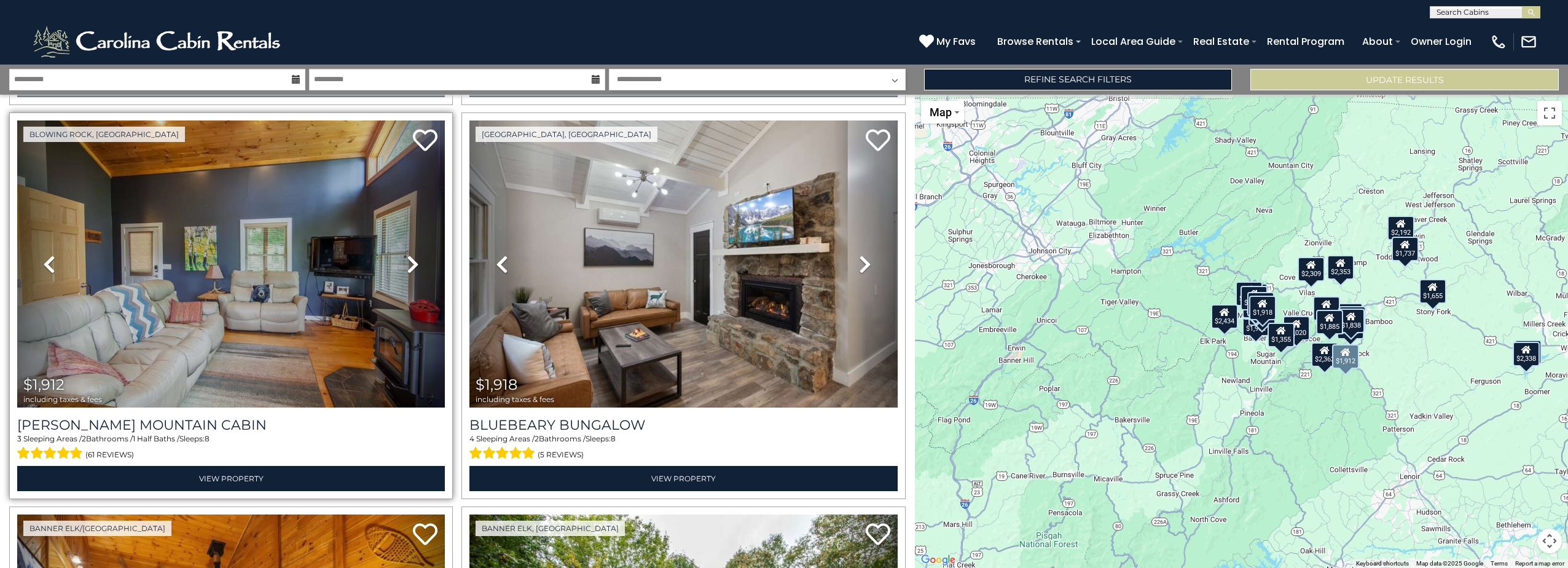
click at [406, 255] on icon at bounding box center [412, 264] width 12 height 20
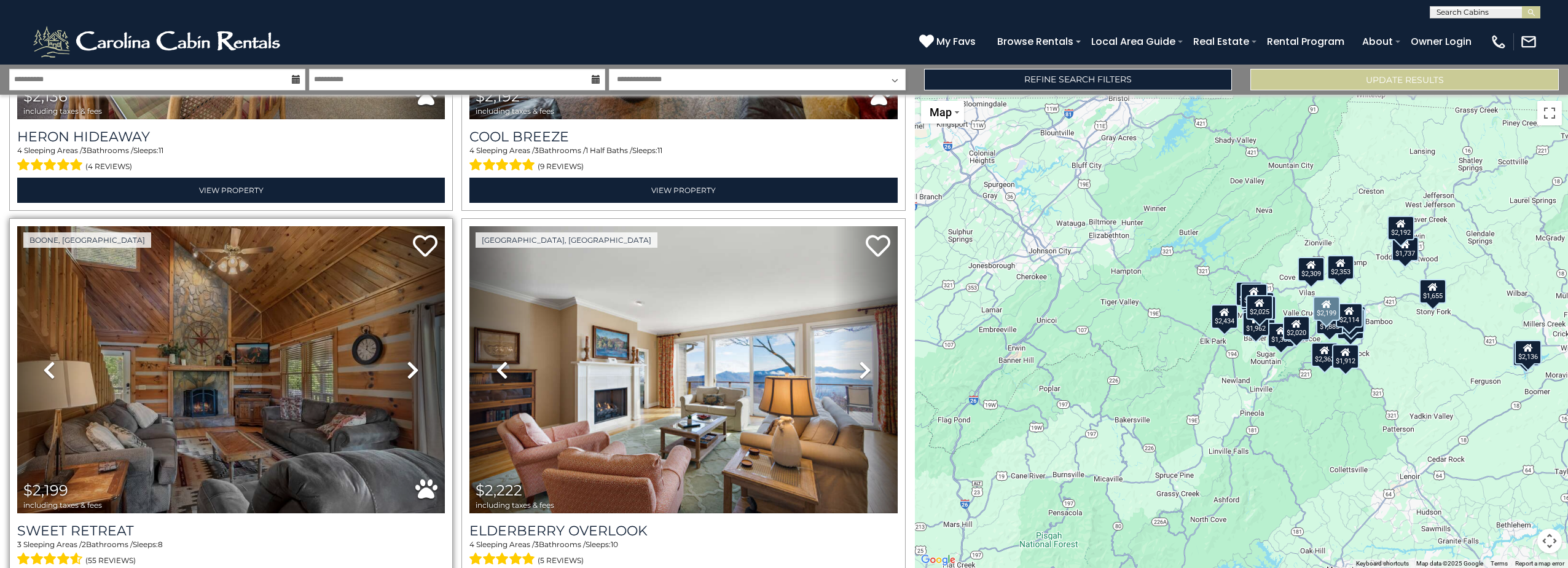
scroll to position [3565, 0]
